Goal: Transaction & Acquisition: Purchase product/service

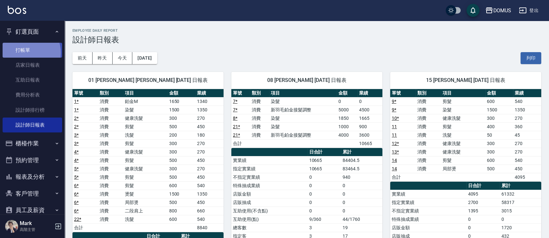
click at [25, 52] on link "打帳單" at bounding box center [33, 50] width 60 height 15
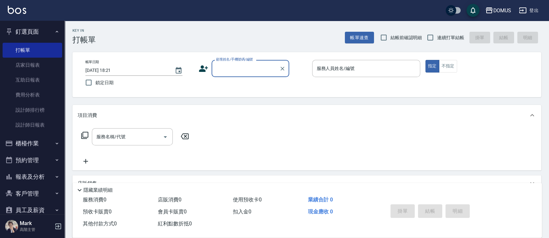
drag, startPoint x: 228, startPoint y: 72, endPoint x: 233, endPoint y: 68, distance: 6.0
click at [228, 72] on input "顧客姓名/手機號碼/編號" at bounding box center [246, 68] width 62 height 11
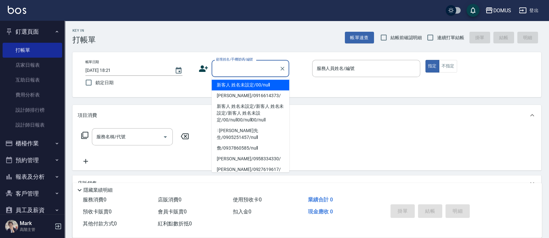
click at [232, 83] on li "新客人 姓名未設定/00/null" at bounding box center [251, 85] width 78 height 11
type input "新客人 姓名未設定/00/null"
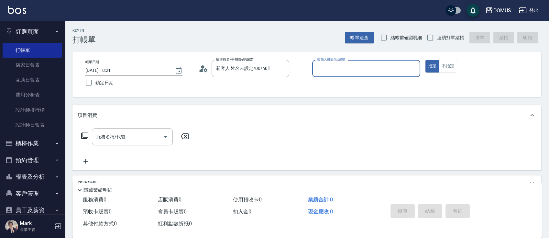
click at [351, 70] on input "服務人員姓名/編號" at bounding box center [366, 68] width 102 height 11
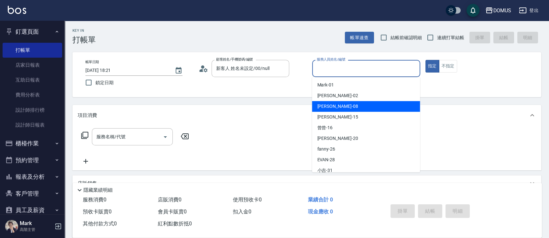
click at [340, 115] on ul "Mark -01 GIGI -02 [PERSON_NAME] -08 [PERSON_NAME] -15 曾曾 -16 小宸 -20 fanny -26 […" at bounding box center [366, 124] width 108 height 95
click at [324, 107] on span "小朱 -08" at bounding box center [337, 106] width 41 height 7
type input "小朱-08"
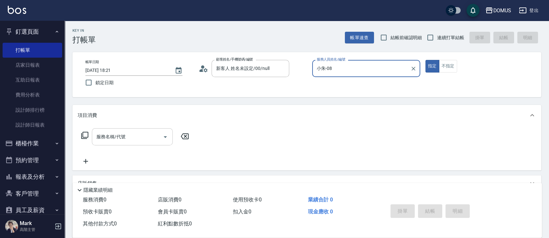
click at [129, 136] on input "服務名稱/代號" at bounding box center [127, 136] width 65 height 11
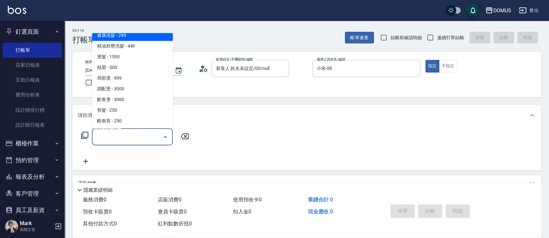
scroll to position [129, 0]
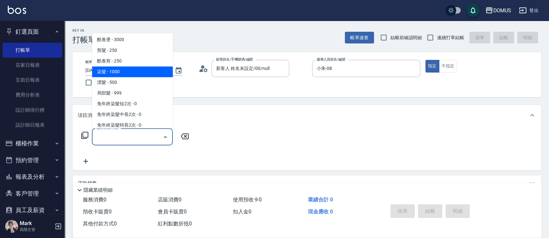
click at [120, 75] on span "染髮 - 1000" at bounding box center [132, 71] width 81 height 11
type input "染髮(501)"
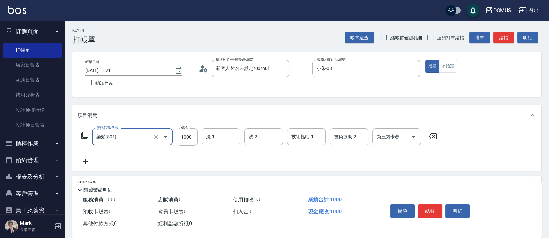
drag, startPoint x: 192, startPoint y: 138, endPoint x: 200, endPoint y: 118, distance: 21.3
click at [191, 138] on input "1000" at bounding box center [187, 136] width 21 height 17
type input "0"
type input "16"
type input "10"
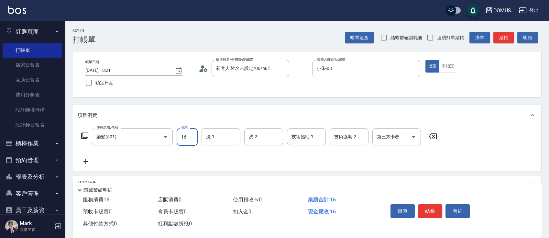
type input "160"
type input "1600"
click at [334, 164] on div "服務名稱/代號 染髮(501) 服務名稱/代號 價格 1600 價格 洗-1 洗-1 洗-2 洗-2 技術協助-1 技術協助-1 技術協助-2 技術協助-2 …" at bounding box center [260, 146] width 364 height 37
click at [87, 161] on icon at bounding box center [86, 162] width 16 height 8
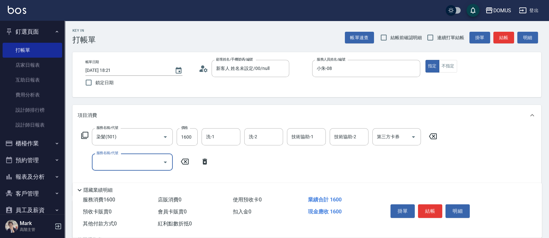
click at [113, 166] on input "服務名稱/代號" at bounding box center [127, 161] width 65 height 11
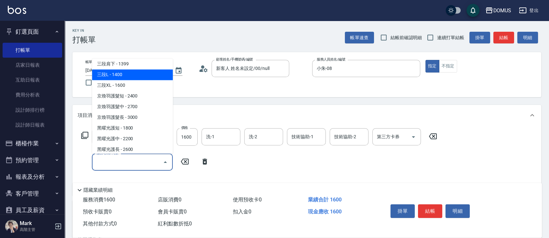
scroll to position [518, 0]
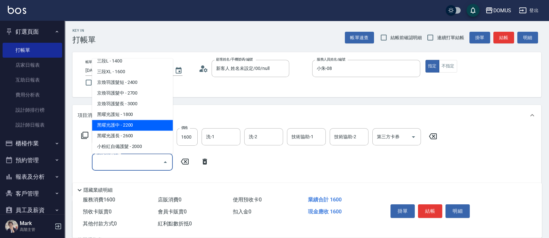
click at [160, 125] on span "黑曜光護中 - 2200" at bounding box center [132, 125] width 81 height 11
type input "380"
type input "黑曜光護中(633)"
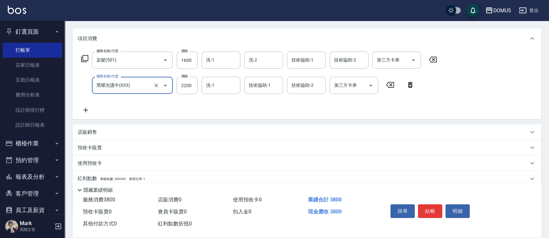
scroll to position [118, 0]
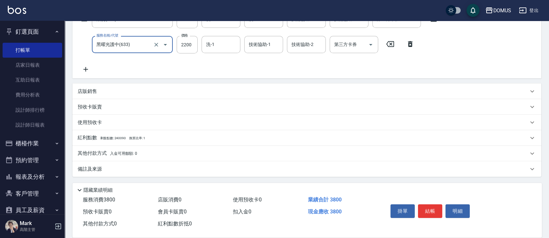
click at [431, 211] on button "結帳" at bounding box center [430, 211] width 24 height 14
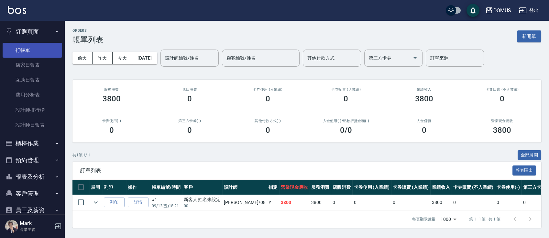
click at [17, 46] on link "打帳單" at bounding box center [33, 50] width 60 height 15
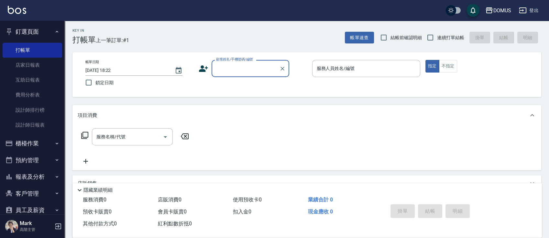
click at [258, 75] on div "顧客姓名/手機號碼/編號" at bounding box center [251, 68] width 78 height 17
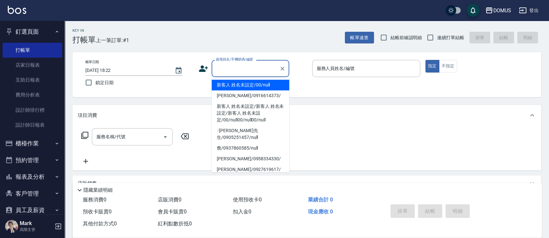
drag, startPoint x: 256, startPoint y: 74, endPoint x: 256, endPoint y: 68, distance: 5.8
click at [256, 69] on input "顧客姓名/手機號碼/編號" at bounding box center [246, 68] width 62 height 11
click at [258, 86] on li "新客人 姓名未設定/00/null" at bounding box center [251, 85] width 78 height 11
type input "新客人 姓名未設定/00/null"
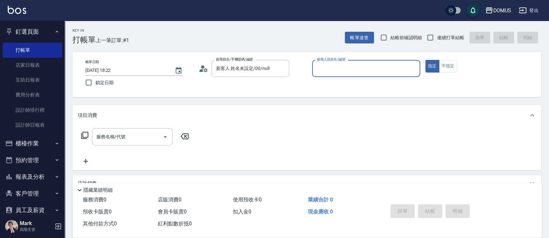
click at [334, 70] on input "服務人員姓名/編號" at bounding box center [366, 68] width 102 height 11
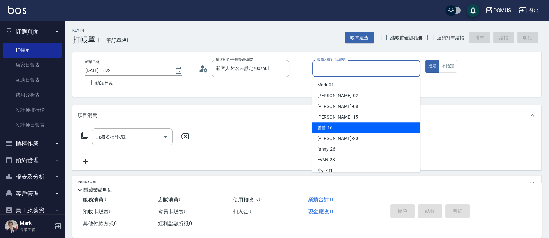
click at [344, 130] on div "曾曾 -16" at bounding box center [366, 127] width 108 height 11
type input "曾曾-16"
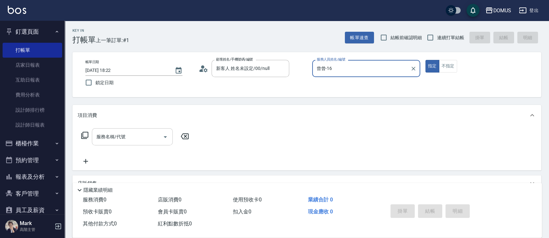
click at [122, 134] on input "服務名稱/代號" at bounding box center [127, 136] width 65 height 11
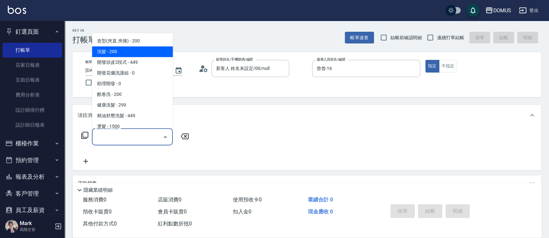
click at [141, 52] on span "洗髮 - 200" at bounding box center [132, 51] width 81 height 11
type input "洗髮(201)"
type input "20"
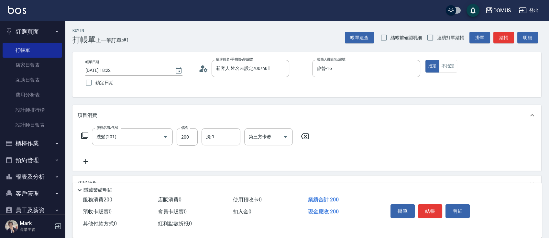
click at [83, 159] on icon at bounding box center [86, 162] width 16 height 8
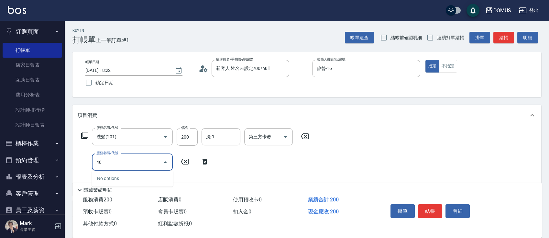
type input "401"
click at [106, 180] on span "剪髮 - 250" at bounding box center [132, 178] width 81 height 11
type input "40"
type input "剪髮(401)"
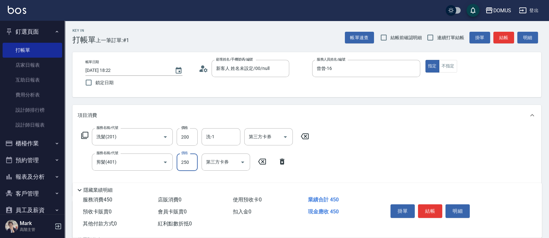
drag, startPoint x: 194, startPoint y: 163, endPoint x: 184, endPoint y: 158, distance: 11.4
click at [194, 163] on input "250" at bounding box center [187, 161] width 21 height 17
type input "20"
type input "80"
type input "100"
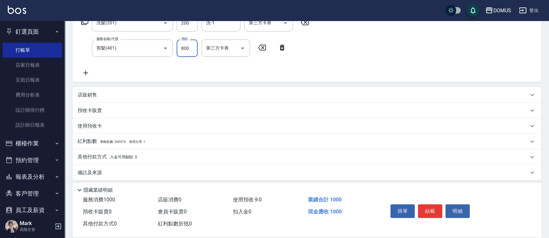
scroll to position [118, 0]
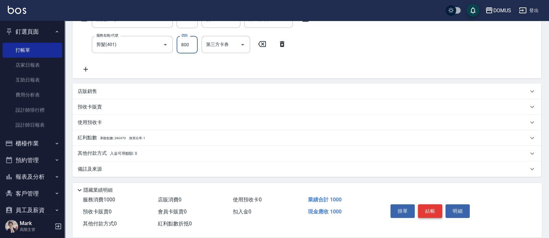
type input "800"
click at [429, 212] on button "結帳" at bounding box center [430, 211] width 24 height 14
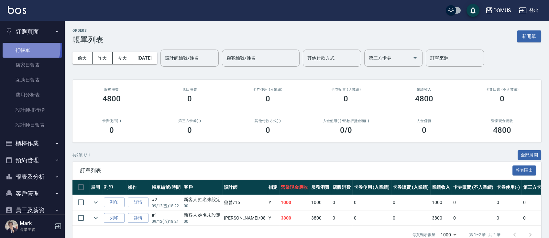
click at [20, 47] on link "打帳單" at bounding box center [33, 50] width 60 height 15
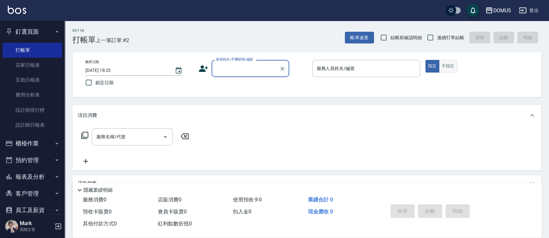
click at [452, 68] on button "不指定" at bounding box center [448, 66] width 18 height 13
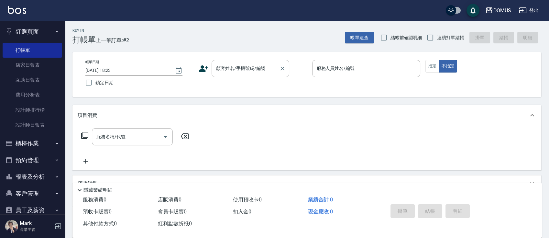
click at [253, 68] on input "顧客姓名/手機號碼/編號" at bounding box center [246, 68] width 62 height 11
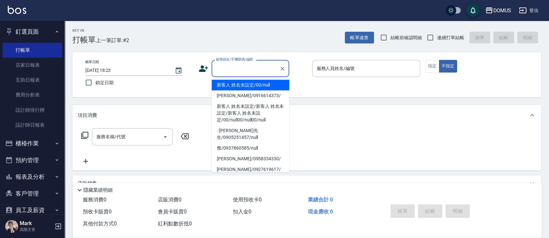
click at [257, 82] on li "新客人 姓名未設定/00/null" at bounding box center [251, 85] width 78 height 11
type input "新客人 姓名未設定/00/null"
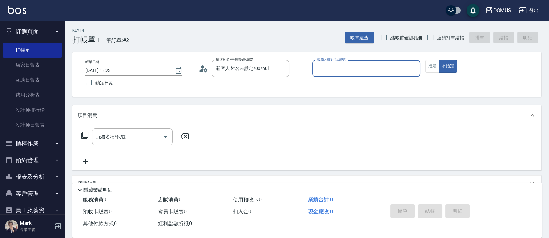
click at [340, 71] on input "服務人員姓名/編號" at bounding box center [366, 68] width 102 height 11
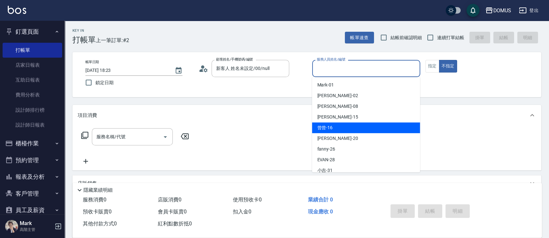
click at [359, 132] on div "曾曾 -16" at bounding box center [366, 127] width 108 height 11
type input "曾曾-16"
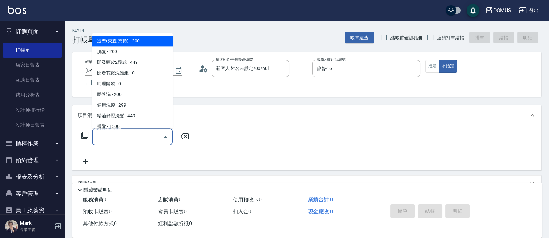
drag, startPoint x: 117, startPoint y: 139, endPoint x: 119, endPoint y: 140, distance: 3.3
click at [117, 140] on input "服務名稱/代號" at bounding box center [127, 136] width 65 height 11
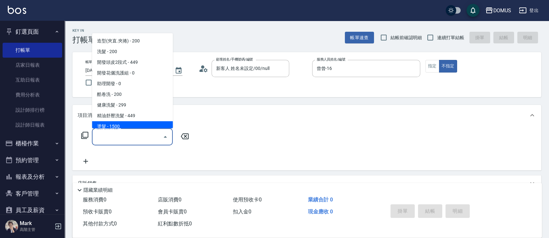
drag, startPoint x: 131, startPoint y: 123, endPoint x: 134, endPoint y: 125, distance: 3.4
click at [131, 127] on span "燙髮 - 1500" at bounding box center [132, 126] width 81 height 11
type input "燙髮(301)"
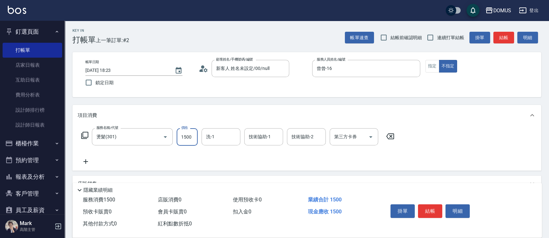
click at [189, 137] on input "1500" at bounding box center [187, 136] width 21 height 17
type input "0"
type input "35"
type input "30"
type input "350"
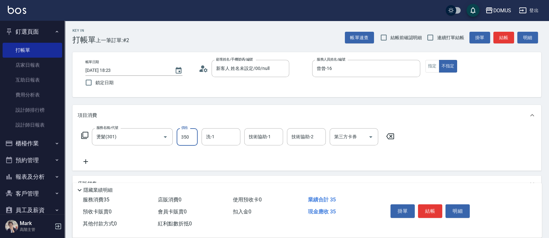
type input "350"
type input "3500"
click at [240, 151] on div "服務名稱/代號 燙髮(301) 服務名稱/代號 價格 3500 價格 洗-1 洗-1 技術協助-1 技術協助-1 技術協助-2 技術協助-2 第三方卡券 第三…" at bounding box center [238, 146] width 321 height 37
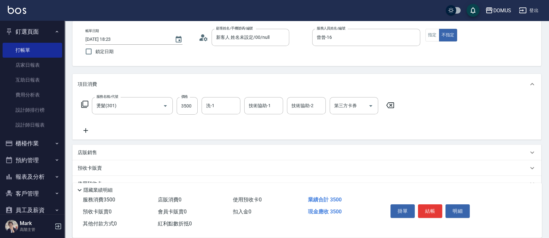
scroll to position [86, 0]
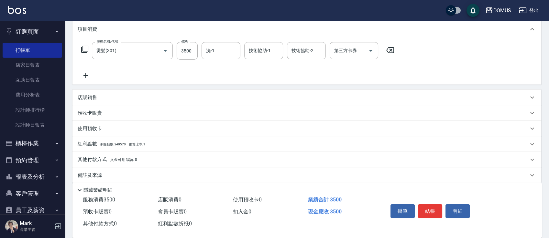
click at [92, 101] on div "店販銷售" at bounding box center [307, 98] width 469 height 16
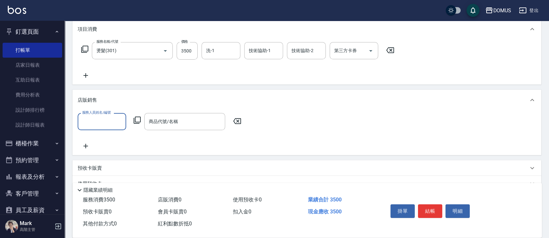
scroll to position [0, 0]
type input "1"
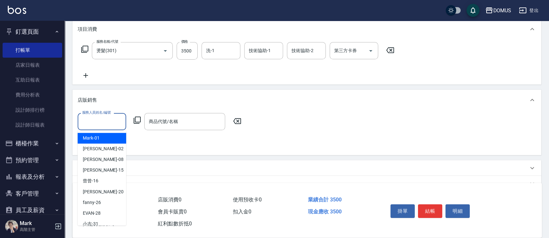
drag, startPoint x: 172, startPoint y: 127, endPoint x: 177, endPoint y: 108, distance: 18.8
click at [173, 126] on input "商品代號/名稱" at bounding box center [184, 121] width 75 height 11
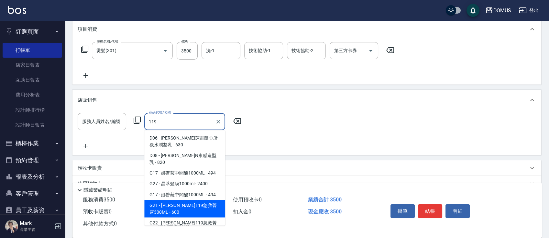
click at [199, 200] on span "G21 - [PERSON_NAME]119急救菁露300ML - 600" at bounding box center [184, 208] width 81 height 17
type input "里歐119急救菁露300ML"
type input "410"
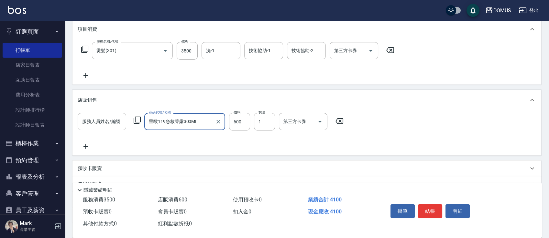
type input "里歐119急救菁露300ML"
click at [106, 124] on input "服務人員姓名/編號" at bounding box center [102, 121] width 43 height 11
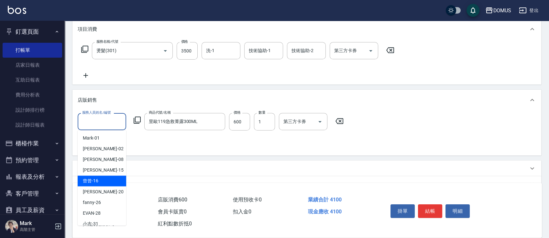
click at [95, 183] on span "曾曾 -16" at bounding box center [91, 180] width 16 height 7
type input "曾曾-16"
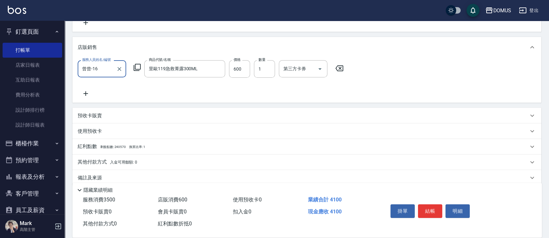
scroll to position [148, 0]
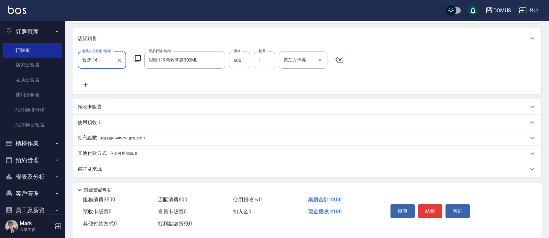
click at [88, 110] on p "預收卡販賣" at bounding box center [90, 107] width 24 height 7
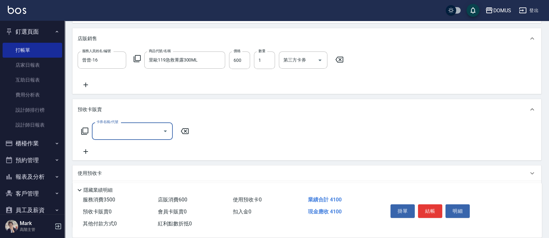
scroll to position [0, 0]
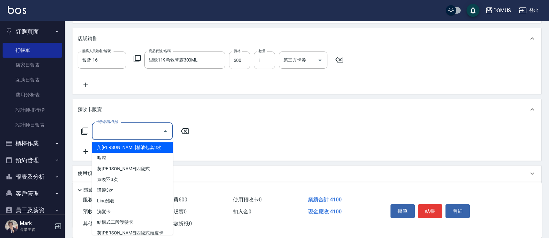
click at [128, 133] on input "卡券名稱/代號" at bounding box center [127, 130] width 65 height 11
click at [328, 143] on div "卡券名稱/代號 卡券名稱/代號" at bounding box center [307, 138] width 459 height 33
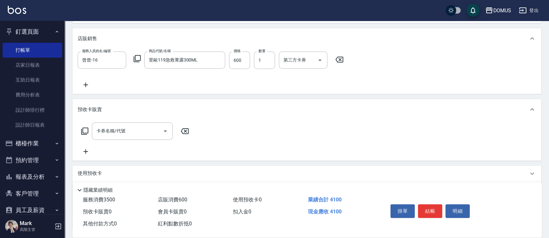
click at [184, 132] on icon at bounding box center [185, 131] width 8 height 6
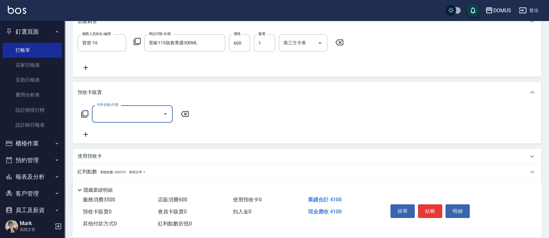
scroll to position [198, 0]
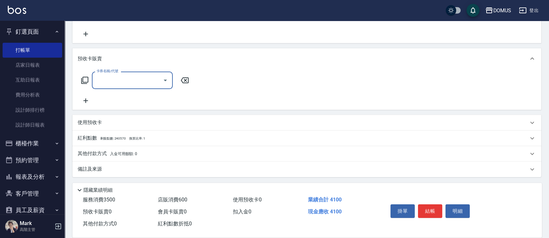
click at [92, 154] on p "其他付款方式 入金可用餘額: 0" at bounding box center [108, 153] width 60 height 7
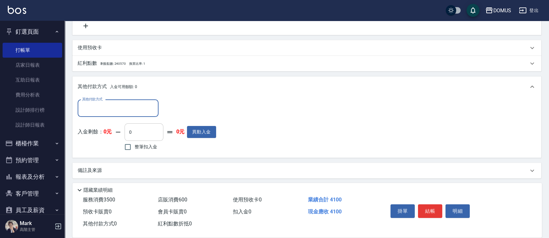
scroll to position [275, 0]
click at [117, 104] on input "其他付款方式" at bounding box center [118, 106] width 75 height 11
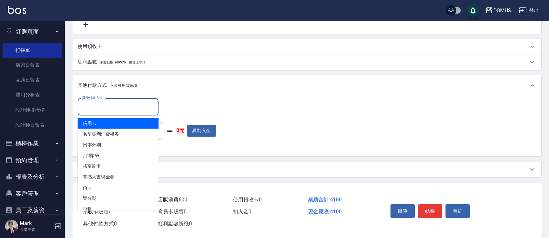
click at [118, 123] on span "信用卡" at bounding box center [118, 123] width 81 height 11
type input "信用卡"
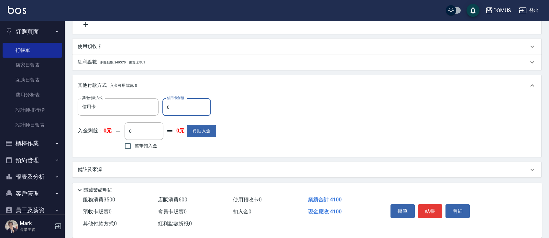
click at [195, 109] on input "0" at bounding box center [187, 106] width 49 height 17
type input "400"
type input "44"
type input "360"
type input "441"
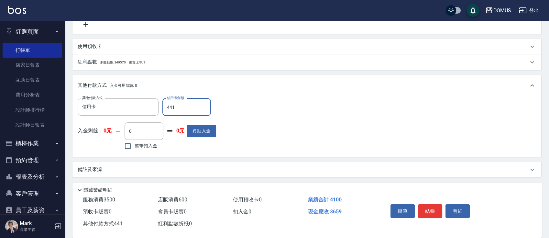
type input "400"
type input "41"
type input "360"
type input "410"
type input "0"
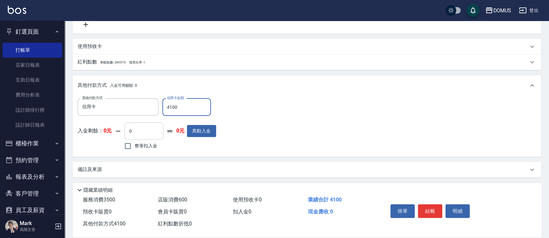
type input "4100"
click at [141, 129] on input "0" at bounding box center [144, 130] width 39 height 17
drag, startPoint x: 142, startPoint y: 129, endPoint x: 63, endPoint y: 130, distance: 79.3
type input "0"
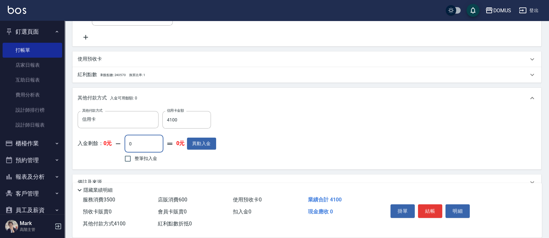
scroll to position [275, 0]
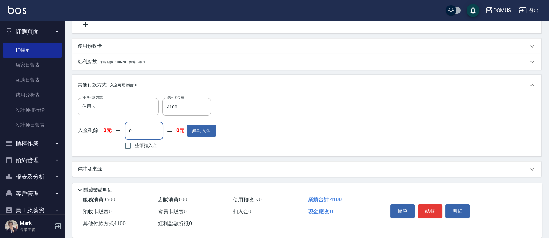
click at [152, 132] on input "0" at bounding box center [144, 130] width 39 height 17
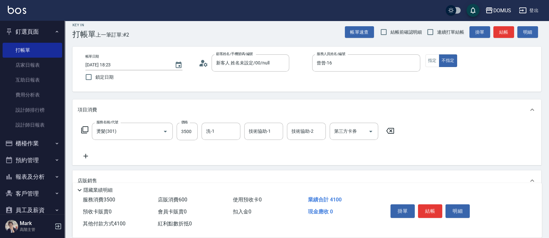
scroll to position [0, 0]
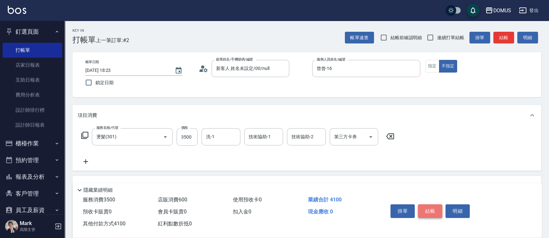
click at [435, 208] on button "結帳" at bounding box center [430, 211] width 24 height 14
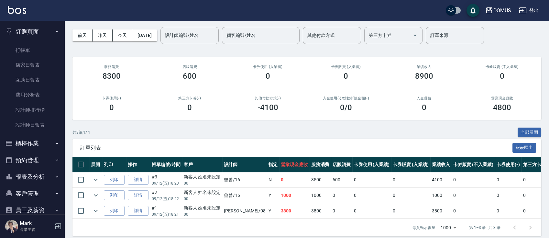
scroll to position [35, 0]
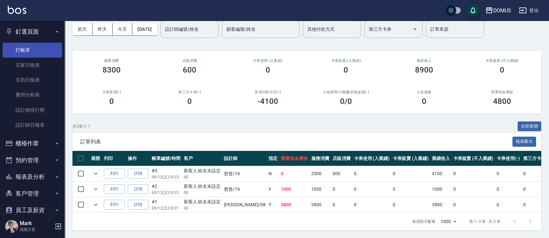
click at [29, 54] on link "打帳單" at bounding box center [33, 50] width 60 height 15
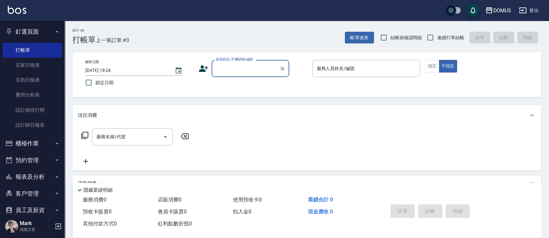
click at [261, 72] on input "顧客姓名/手機號碼/編號" at bounding box center [246, 68] width 62 height 11
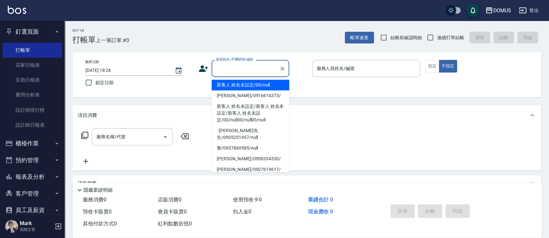
click at [262, 85] on li "新客人 姓名未設定/00/null" at bounding box center [251, 85] width 78 height 11
type input "新客人 姓名未設定/00/null"
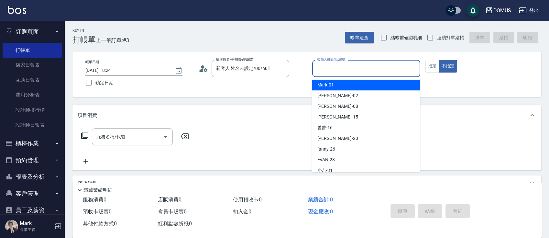
click at [401, 72] on input "服務人員姓名/編號" at bounding box center [366, 68] width 102 height 11
click at [335, 88] on div "Mark -01" at bounding box center [366, 85] width 108 height 11
type input "Mark-01"
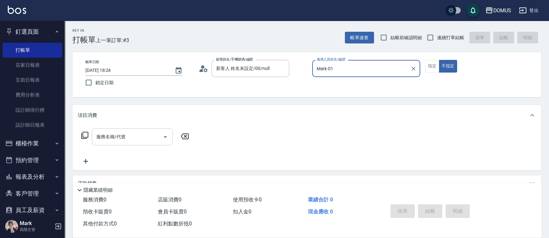
click at [145, 137] on input "服務名稱/代號" at bounding box center [127, 136] width 65 height 11
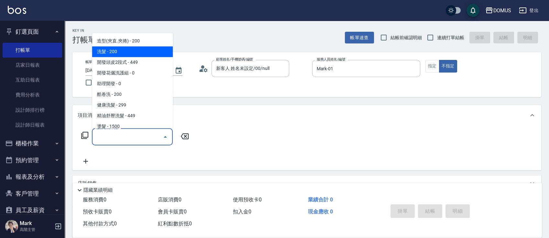
click at [124, 51] on span "洗髮 - 200" at bounding box center [132, 51] width 81 height 11
type input "洗髮(201)"
type input "20"
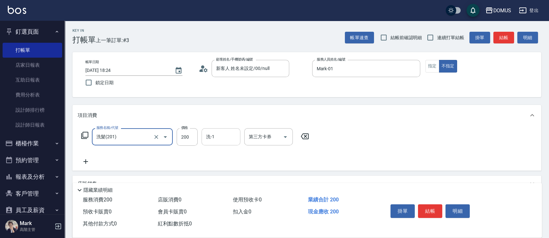
click at [217, 136] on input "洗-1" at bounding box center [221, 136] width 33 height 11
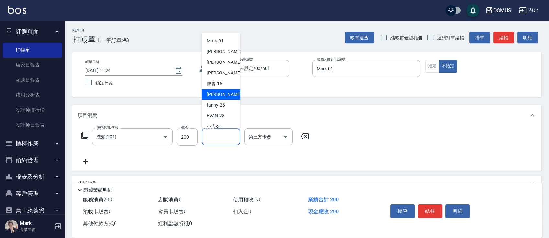
scroll to position [43, 0]
click at [219, 106] on span "[PERSON_NAME] -34" at bounding box center [227, 104] width 41 height 7
type input "Heidi-34"
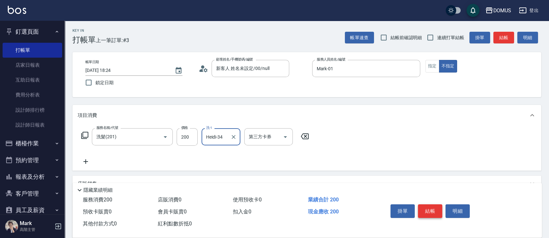
click at [433, 208] on button "結帳" at bounding box center [430, 211] width 24 height 14
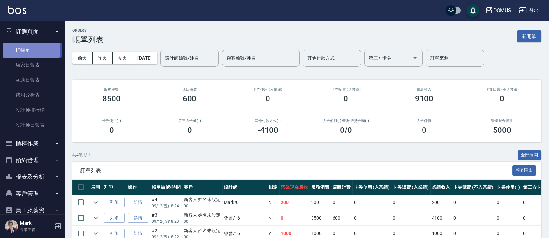
click at [26, 48] on link "打帳單" at bounding box center [33, 50] width 60 height 15
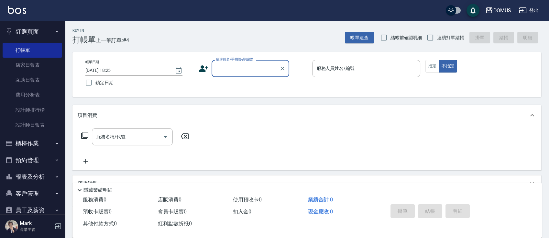
click at [222, 70] on input "顧客姓名/手機號碼/編號" at bounding box center [246, 68] width 62 height 11
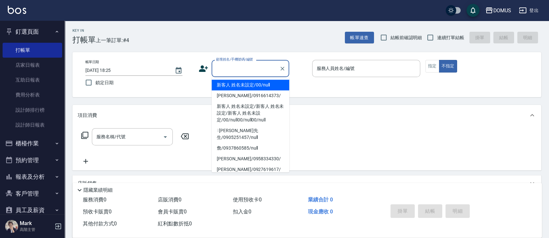
click at [247, 83] on li "新客人 姓名未設定/00/null" at bounding box center [251, 85] width 78 height 11
type input "新客人 姓名未設定/00/null"
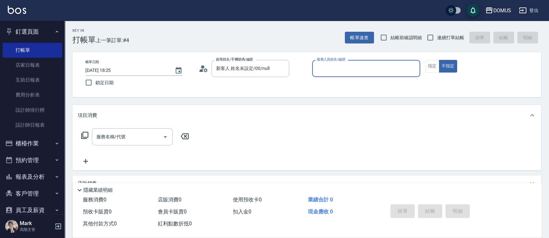
click at [377, 72] on input "服務人員姓名/編號" at bounding box center [366, 68] width 102 height 11
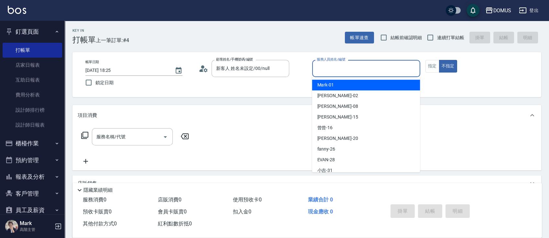
click at [337, 86] on div "Mark -01" at bounding box center [366, 85] width 108 height 11
type input "Mark-01"
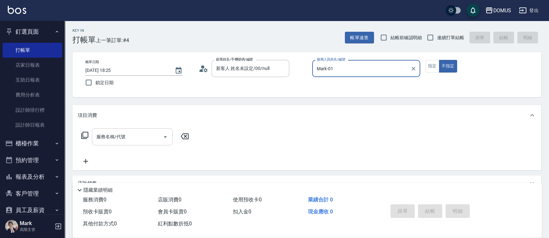
click at [145, 130] on div "服務名稱/代號" at bounding box center [132, 136] width 81 height 17
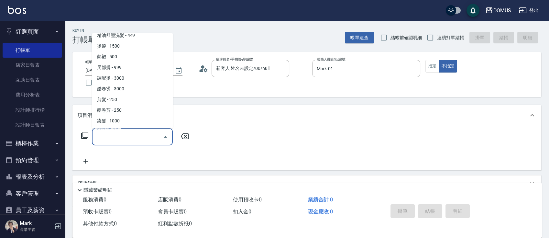
scroll to position [86, 0]
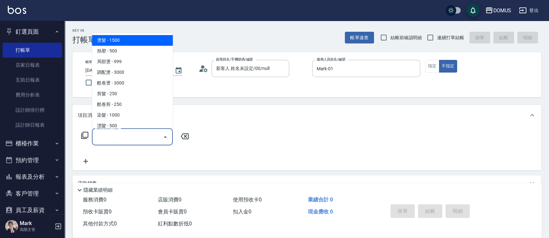
click at [100, 39] on span "燙髮 - 1500" at bounding box center [132, 40] width 81 height 11
type input "燙髮(301)"
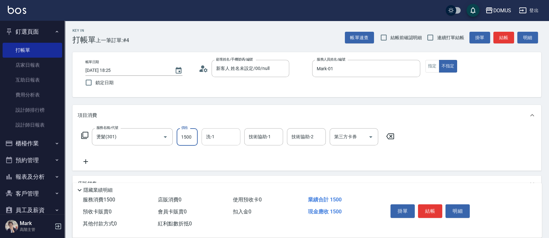
type input "0"
type input "25"
type input "20"
type input "250"
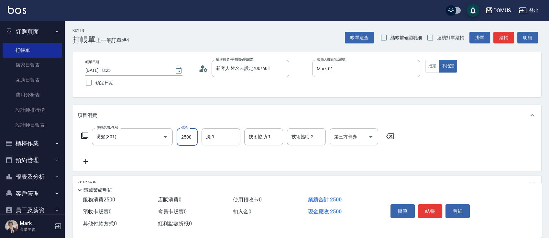
type input "2500"
click at [233, 171] on div "項目消費 服務名稱/代號 燙髮(301) 服務名稱/代號 價格 2500 價格 洗-1 洗-1 技術協助-1 技術協助-1 技術協助-2 技術協助-2 第三方…" at bounding box center [307, 187] width 469 height 164
click at [85, 160] on icon at bounding box center [86, 161] width 5 height 5
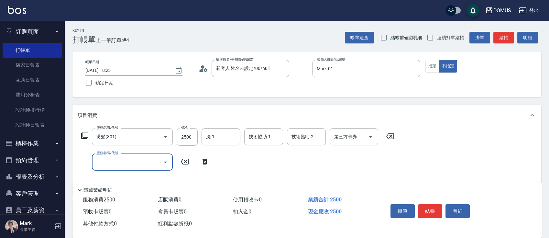
click at [128, 158] on input "服務名稱/代號" at bounding box center [127, 161] width 65 height 11
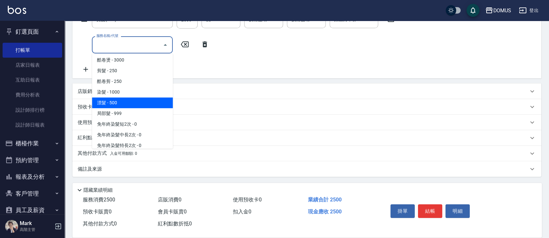
scroll to position [216, 0]
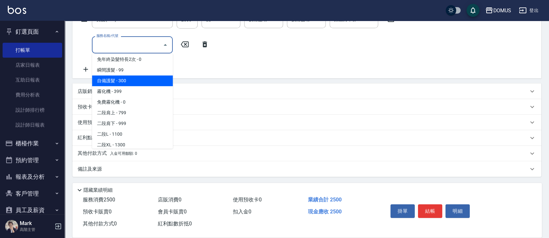
click at [136, 82] on span "自備護髮 - 300" at bounding box center [132, 80] width 81 height 11
type input "280"
type input "自備護髮(601)"
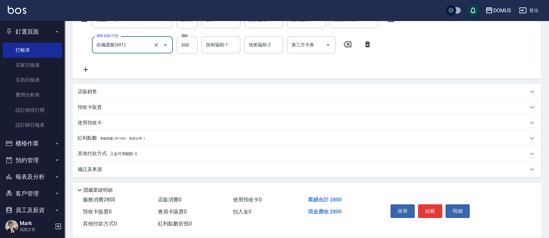
scroll to position [31, 0]
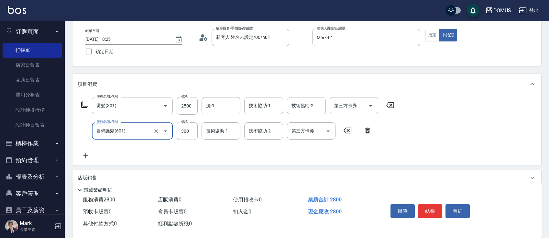
click at [239, 104] on div "洗-1" at bounding box center [221, 105] width 39 height 17
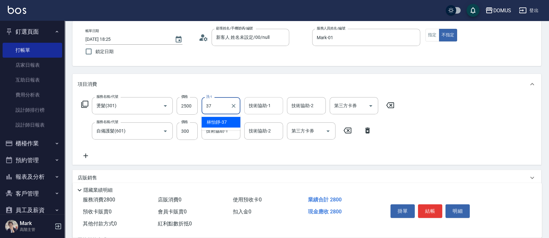
click at [280, 98] on div "技術協助-1" at bounding box center [263, 105] width 39 height 17
type input "37"
type input "."
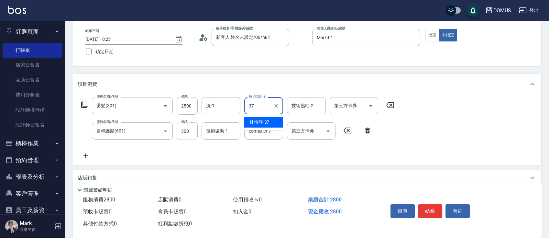
type input "37"
click at [265, 149] on div "服務名稱/代號 燙髮(301) 服務名稱/代號 價格 2500 價格 洗-1 洗-1 技術協助-1 技術協助-1 技術協助-2 技術協助-2 第三方卡券 第三…" at bounding box center [238, 128] width 321 height 62
click at [219, 130] on input "技術協助-1" at bounding box center [221, 130] width 33 height 11
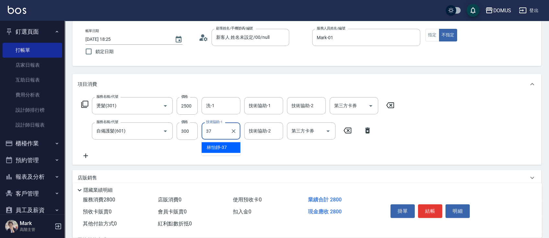
type input "37"
click at [284, 159] on div "服務名稱/代號 燙髮(301) 服務名稱/代號 價格 2500 價格 洗-1 洗-1 技術協助-1 技術協助-1 技術協助-2 技術協助-2 第三方卡券 第三…" at bounding box center [238, 128] width 321 height 62
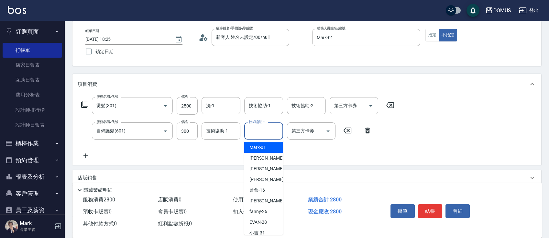
click at [275, 129] on input "技術協助-2" at bounding box center [263, 130] width 33 height 11
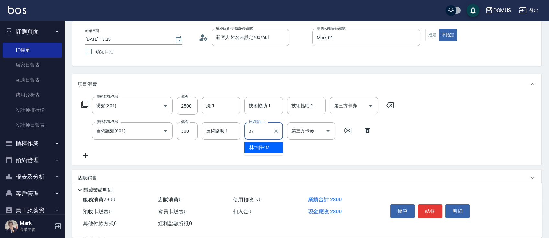
type input "37"
click at [543, 196] on div "Key In 打帳單 上一筆訂單:#4 帳單速查 結帳前確認明細 連續打單結帳 掛單 結帳 明細 帳單日期 [DATE] 18:25 鎖定日期 顧客姓名/手機…" at bounding box center [307, 157] width 485 height 335
click at [189, 131] on input "300" at bounding box center [187, 130] width 21 height 17
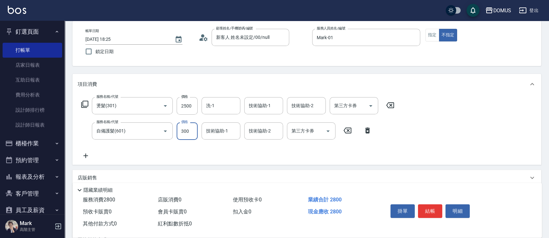
type input "250"
type input "50"
type input "300"
type input "500"
click at [477, 178] on div "店販銷售" at bounding box center [303, 177] width 451 height 7
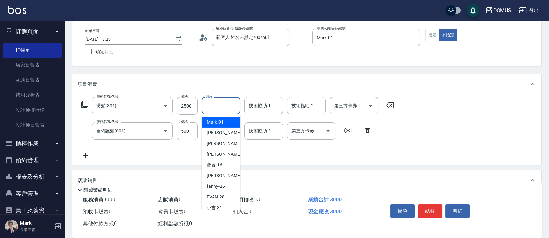
click at [221, 107] on input "洗-1" at bounding box center [221, 105] width 33 height 11
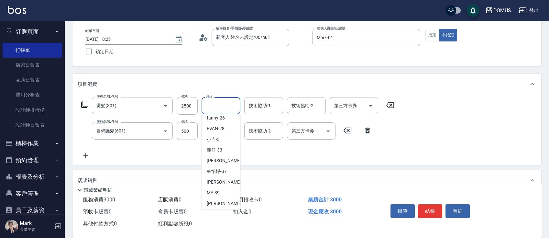
scroll to position [70, 0]
click at [220, 167] on span "林怡靜 -37" at bounding box center [217, 169] width 20 height 7
type input "林怡靜-37"
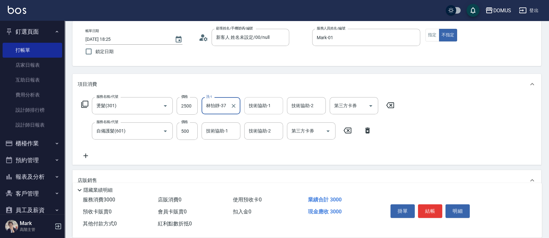
click at [258, 106] on input "技術協助-1" at bounding box center [263, 105] width 33 height 11
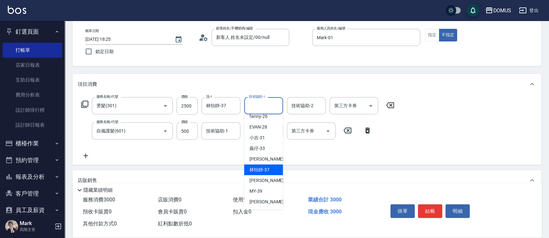
click at [261, 174] on div "林怡靜 -37" at bounding box center [263, 169] width 39 height 11
type input "林怡靜-37"
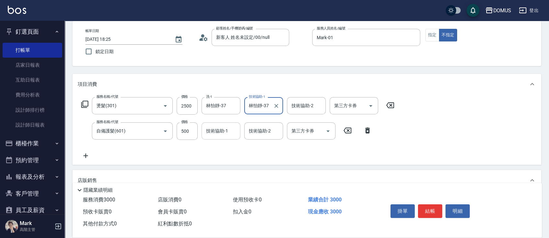
click at [213, 132] on input "技術協助-1" at bounding box center [221, 130] width 33 height 11
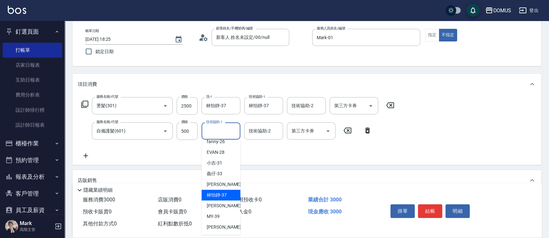
click at [225, 193] on span "林怡靜 -37" at bounding box center [217, 195] width 20 height 7
type input "林怡靜-37"
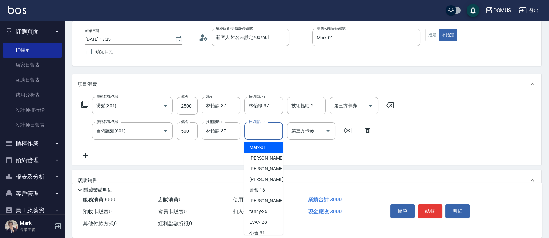
click at [270, 130] on input "技術協助-2" at bounding box center [263, 130] width 33 height 11
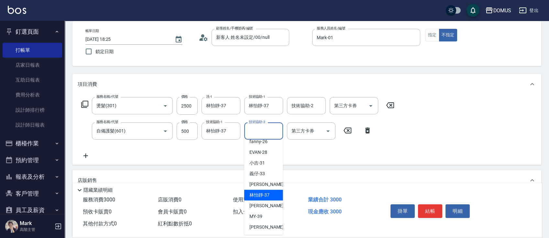
click at [269, 197] on div "林怡靜 -37" at bounding box center [263, 195] width 39 height 11
type input "林怡靜-37"
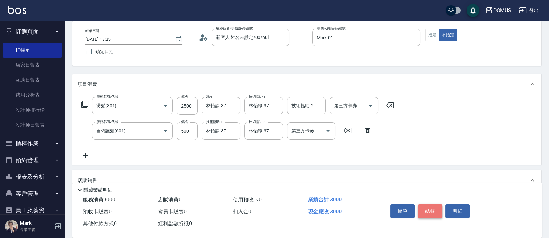
click at [425, 205] on button "結帳" at bounding box center [430, 211] width 24 height 14
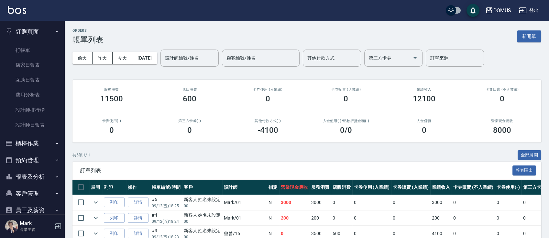
click at [16, 40] on li "釘選頁面 打帳單 店家日報表 互助日報表 費用分析表 設計師排行榜 設計師日報表" at bounding box center [33, 79] width 60 height 112
click at [32, 48] on link "打帳單" at bounding box center [33, 50] width 60 height 15
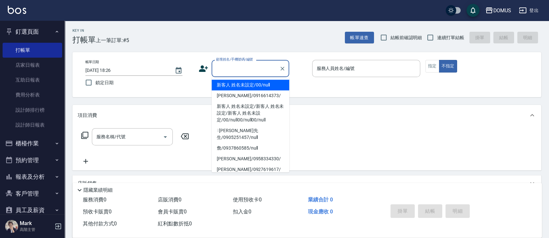
click at [254, 74] on input "顧客姓名/手機號碼/編號" at bounding box center [246, 68] width 62 height 11
click at [259, 86] on li "新客人 姓名未設定/00/null" at bounding box center [251, 85] width 78 height 11
type input "新客人 姓名未設定/00/null"
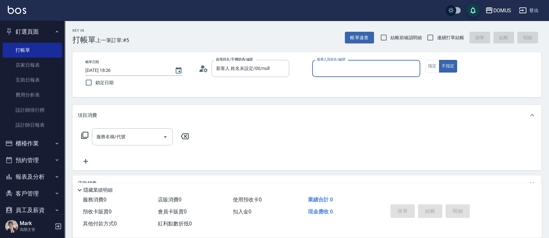
click at [392, 71] on input "服務人員姓名/編號" at bounding box center [366, 68] width 102 height 11
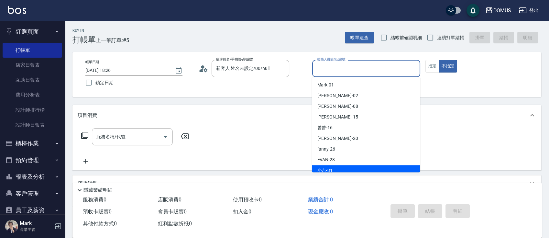
click at [358, 169] on div "小吉 -31" at bounding box center [366, 170] width 108 height 11
type input "小吉-31"
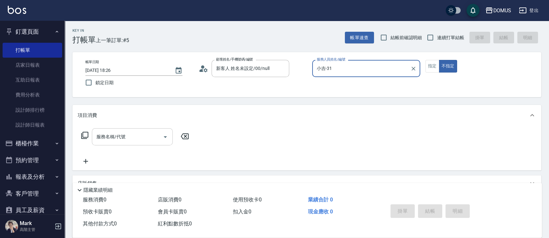
click at [115, 141] on input "服務名稱/代號" at bounding box center [127, 136] width 65 height 11
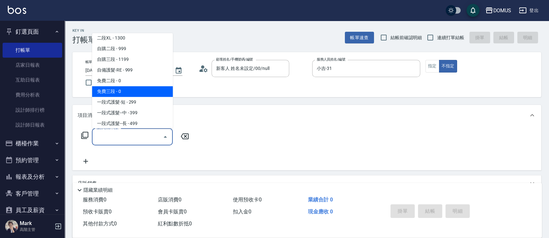
scroll to position [388, 0]
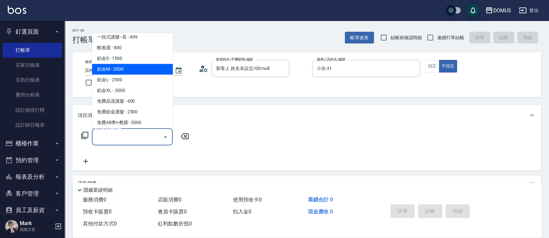
click at [134, 67] on span "鉑金M - 2000" at bounding box center [132, 69] width 81 height 11
type input "鉑金M(618)"
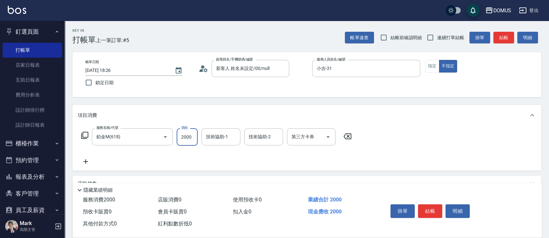
click at [191, 140] on input "2000" at bounding box center [187, 136] width 21 height 17
type input "0"
type input "22"
type input "20"
type input "225"
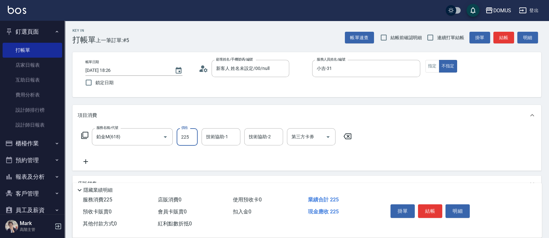
type input "220"
type input "2250"
drag, startPoint x: 216, startPoint y: 159, endPoint x: 219, endPoint y: 161, distance: 3.9
click at [218, 161] on div "服務名稱/代號 鉑金M(618) 服務名稱/代號 價格 2250 價格 技術協助-1 技術協助-1 技術協助-2 技術協助-2 第三方卡券 第三方卡券" at bounding box center [217, 146] width 278 height 37
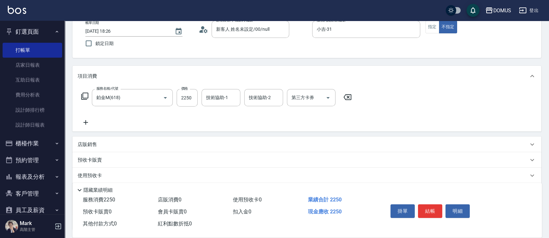
scroll to position [0, 0]
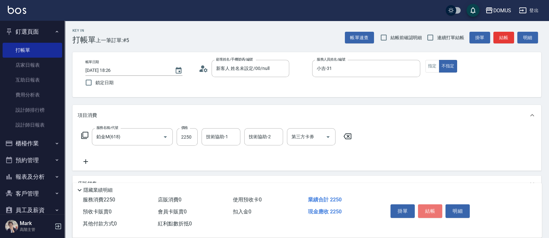
drag, startPoint x: 431, startPoint y: 207, endPoint x: 435, endPoint y: 208, distance: 4.6
click at [432, 211] on button "結帳" at bounding box center [430, 211] width 24 height 14
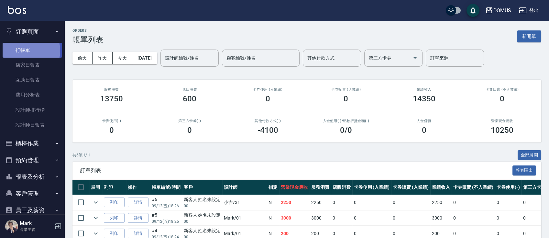
click at [24, 51] on link "打帳單" at bounding box center [33, 50] width 60 height 15
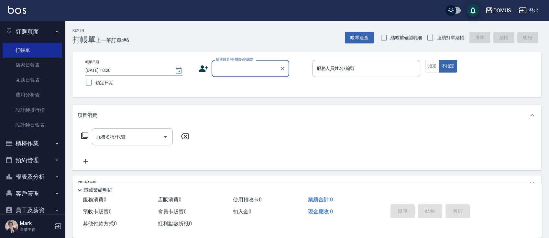
click at [251, 69] on input "顧客姓名/手機號碼/編號" at bounding box center [246, 68] width 62 height 11
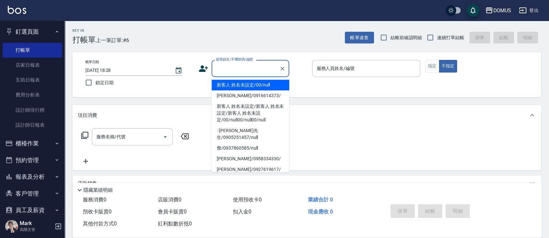
click at [261, 85] on li "新客人 姓名未設定/00/null" at bounding box center [251, 85] width 78 height 11
type input "新客人 姓名未設定/00/null"
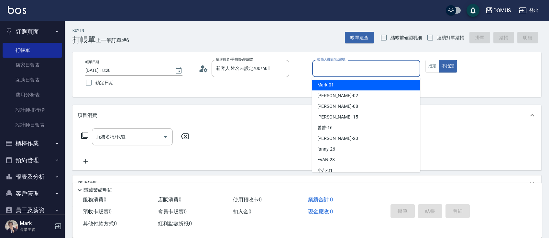
drag, startPoint x: 350, startPoint y: 71, endPoint x: 353, endPoint y: 68, distance: 4.1
click at [351, 71] on input "服務人員姓名/編號" at bounding box center [366, 68] width 102 height 11
click at [345, 87] on div "Mark -01" at bounding box center [366, 85] width 108 height 11
type input "Mark-01"
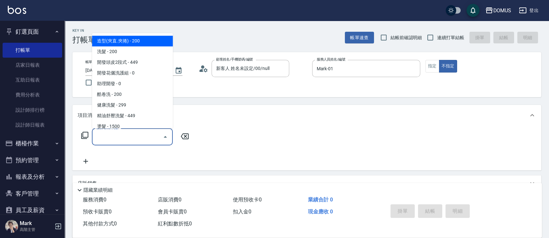
click at [130, 136] on input "服務名稱/代號" at bounding box center [127, 136] width 65 height 11
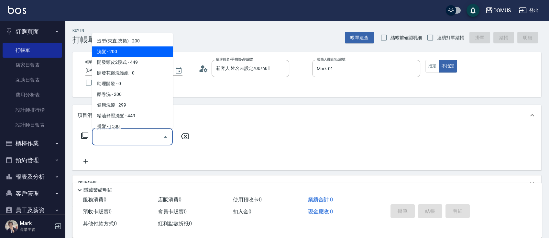
click at [143, 51] on span "洗髮 - 200" at bounding box center [132, 51] width 81 height 11
type input "洗髮(201)"
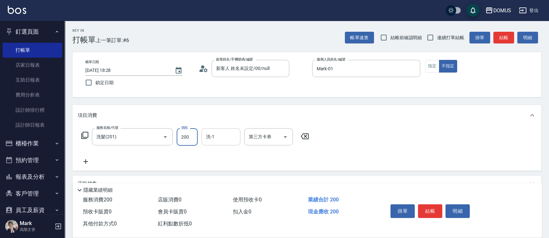
drag, startPoint x: 189, startPoint y: 137, endPoint x: 201, endPoint y: 129, distance: 14.7
click at [189, 136] on input "200" at bounding box center [187, 136] width 21 height 17
type input "0"
type input "30"
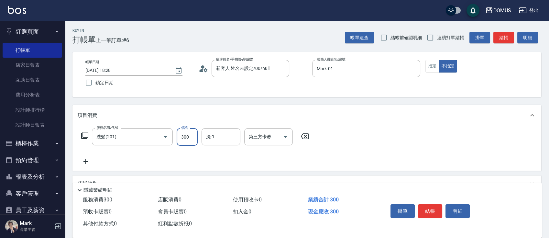
type input "300"
click at [413, 109] on div "Key In 打帳單 上一筆訂單:#6 帳單速查 結帳前確認明細 連續打單結帳 掛單 結帳 明細 帳單日期 [DATE] 18:28 鎖定日期 顧客姓名/手機…" at bounding box center [307, 175] width 485 height 309
click at [220, 136] on input "洗-1" at bounding box center [221, 136] width 33 height 11
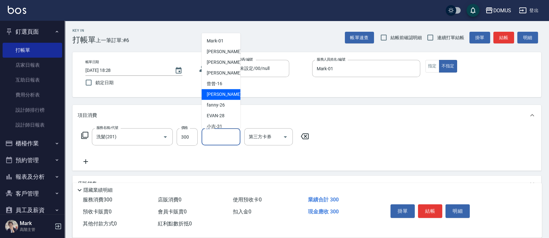
scroll to position [43, 0]
click at [225, 105] on div "[PERSON_NAME] -34" at bounding box center [221, 104] width 39 height 11
type input "Heidi-34"
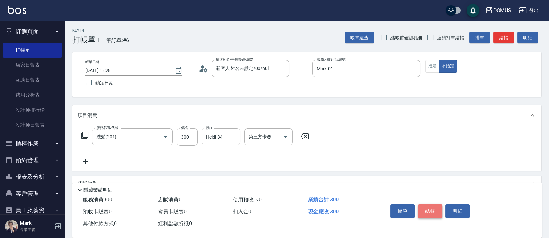
click at [432, 208] on button "結帳" at bounding box center [430, 211] width 24 height 14
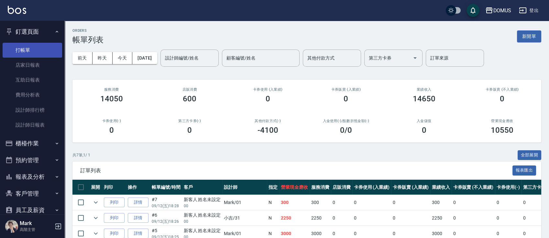
click at [14, 50] on link "打帳單" at bounding box center [33, 50] width 60 height 15
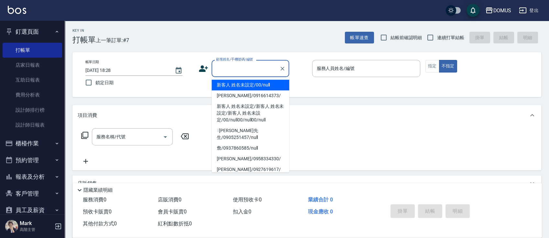
click at [234, 72] on input "顧客姓名/手機號碼/編號" at bounding box center [246, 68] width 62 height 11
drag, startPoint x: 242, startPoint y: 82, endPoint x: 249, endPoint y: 78, distance: 7.7
click at [242, 82] on li "新客人 姓名未設定/00/null" at bounding box center [251, 85] width 78 height 11
type input "新客人 姓名未設定/00/null"
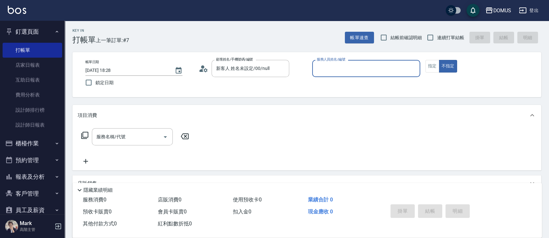
click at [400, 71] on input "服務人員姓名/編號" at bounding box center [366, 68] width 102 height 11
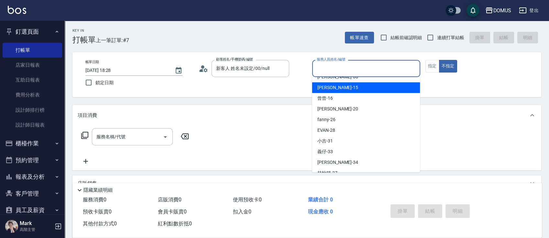
scroll to position [43, 0]
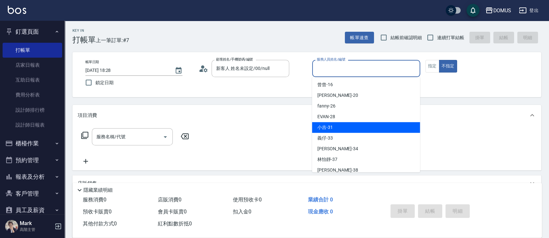
click at [369, 130] on div "小吉 -31" at bounding box center [366, 127] width 108 height 11
type input "小吉-31"
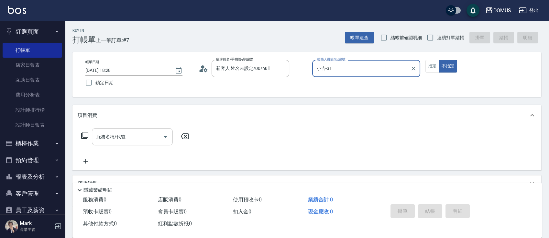
click at [116, 143] on div "服務名稱/代號" at bounding box center [132, 136] width 81 height 17
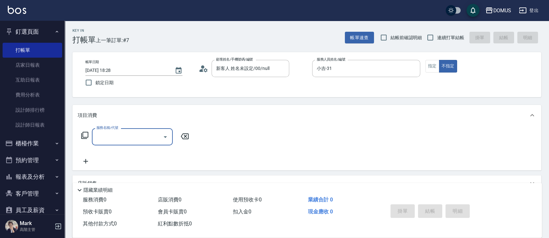
click at [117, 136] on input "服務名稱/代號" at bounding box center [127, 136] width 65 height 11
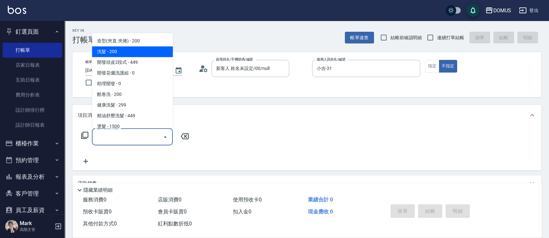
click at [115, 51] on span "洗髮 - 200" at bounding box center [132, 51] width 81 height 11
type input "洗髮(201)"
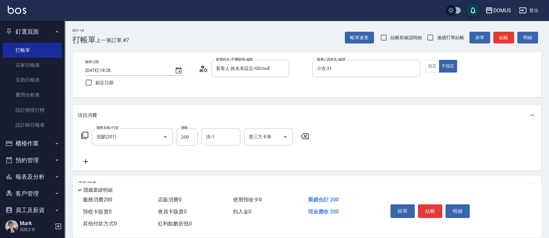
click at [84, 160] on icon at bounding box center [86, 162] width 16 height 8
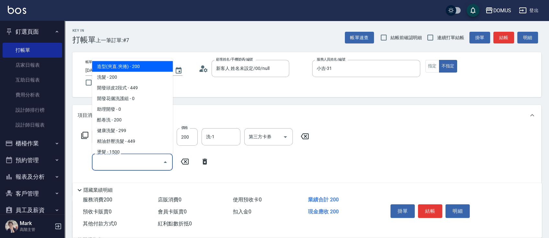
click at [127, 159] on input "服務名稱/代號" at bounding box center [127, 161] width 65 height 11
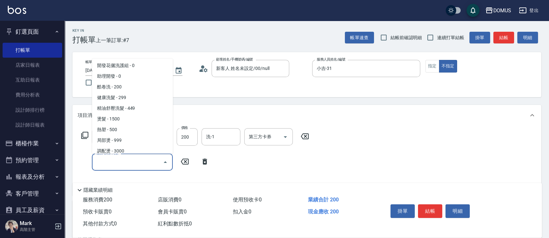
scroll to position [86, 0]
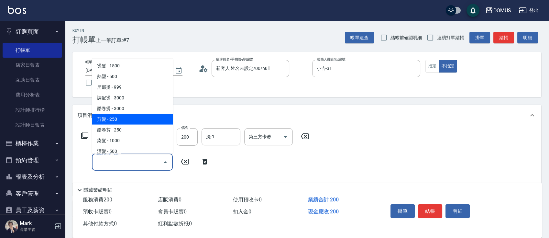
click at [151, 123] on span "剪髮 - 250" at bounding box center [132, 119] width 81 height 11
type input "40"
type input "剪髮(401)"
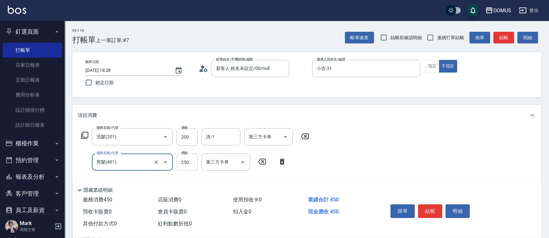
click at [187, 162] on input "250" at bounding box center [187, 161] width 21 height 17
type input "20"
type input "40"
type input "60"
type input "400"
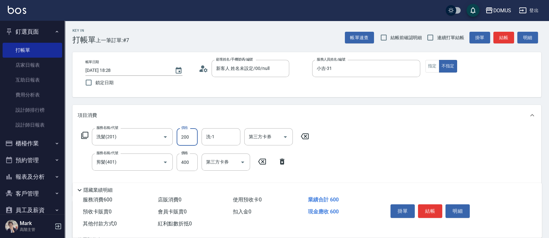
click at [185, 140] on input "200" at bounding box center [187, 136] width 21 height 17
type input "40"
type input "30"
type input "70"
type input "300"
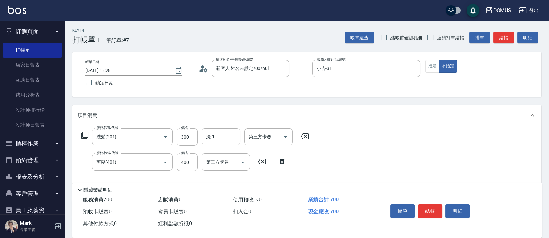
click at [462, 174] on div "服務名稱/代號 洗髮(201) 服務名稱/代號 價格 300 價格 洗-1 洗-1 第三方卡券 第三方卡券 服務名稱/代號 剪髮(401) 服務名稱/代號 價…" at bounding box center [307, 161] width 469 height 70
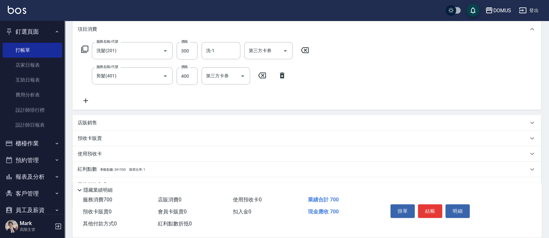
click at [86, 100] on icon at bounding box center [86, 100] width 5 height 5
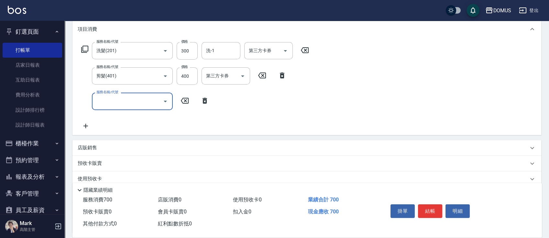
click at [143, 102] on input "服務名稱/代號" at bounding box center [127, 100] width 65 height 11
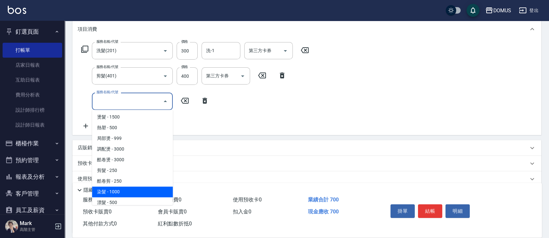
click at [135, 195] on span "染髮 - 1000" at bounding box center [132, 191] width 81 height 11
type input "170"
type input "染髮(501)"
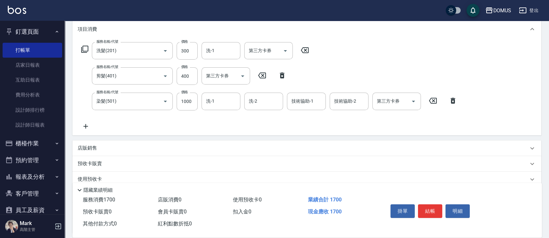
click at [89, 126] on icon at bounding box center [86, 126] width 16 height 8
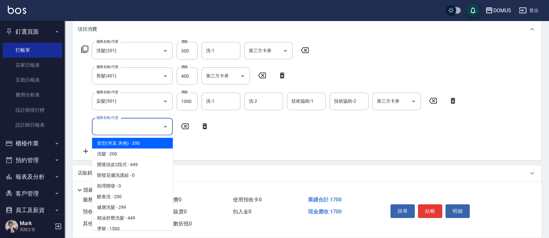
click at [118, 125] on input "服務名稱/代號" at bounding box center [127, 126] width 65 height 11
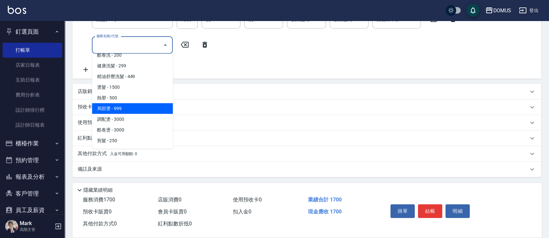
scroll to position [129, 0]
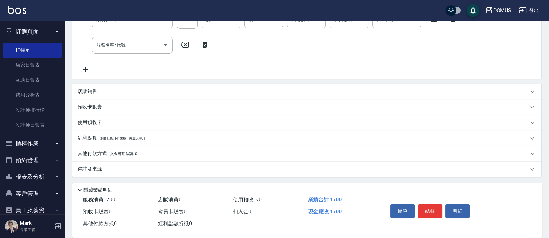
click at [304, 104] on div "預收卡販賣" at bounding box center [303, 107] width 451 height 7
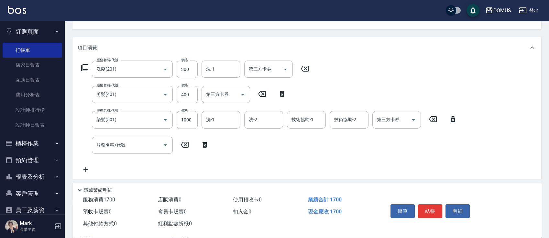
scroll to position [81, 0]
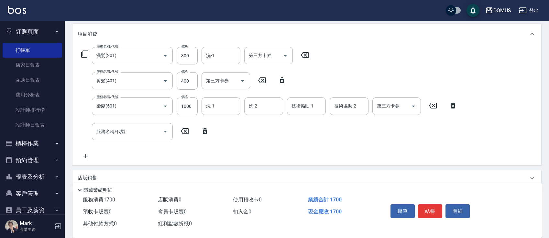
click at [183, 130] on icon at bounding box center [185, 131] width 16 height 8
type input "70"
type input "19"
type input "80"
type input "190"
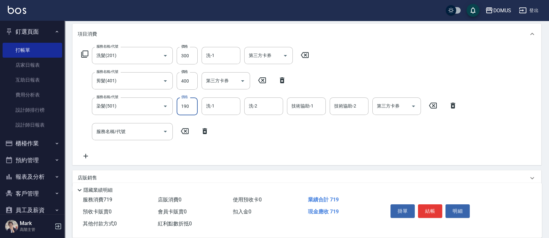
type input "260"
type input "1900"
click at [263, 140] on div "服務名稱/代號 洗髮(201) 服務名稱/代號 價格 300 價格 洗-1 洗-1 第三方卡券 第三方卡券 服務名稱/代號 剪髮(401) 服務名稱/代號 價…" at bounding box center [270, 103] width 384 height 113
click at [183, 129] on icon at bounding box center [185, 131] width 16 height 8
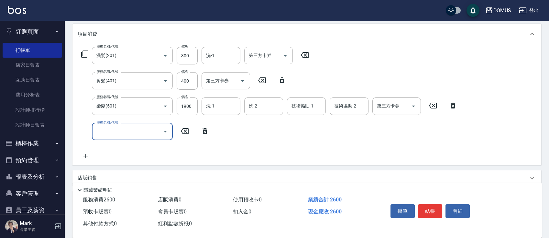
click at [205, 131] on icon at bounding box center [205, 131] width 16 height 8
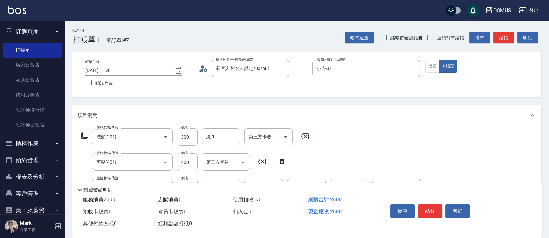
scroll to position [86, 0]
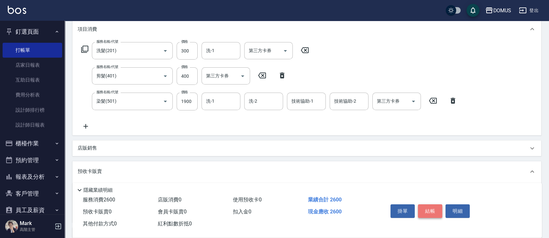
click at [422, 207] on button "結帳" at bounding box center [430, 211] width 24 height 14
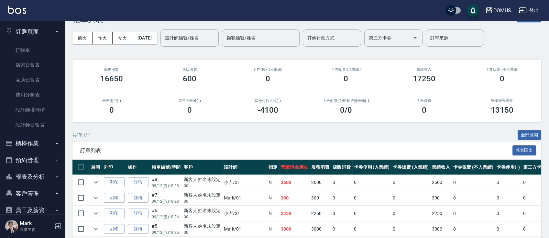
scroll to position [112, 0]
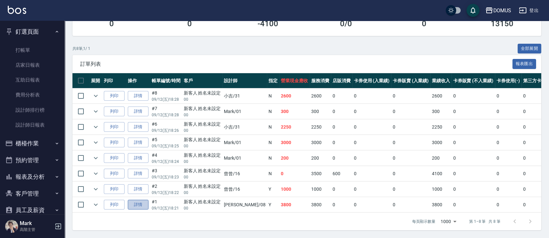
click at [137, 200] on link "詳情" at bounding box center [138, 205] width 21 height 10
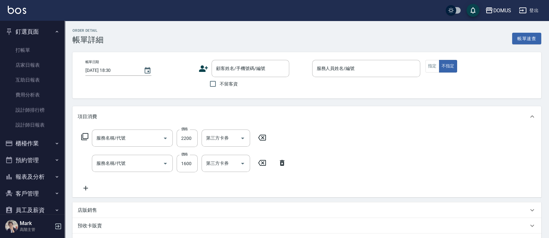
type input "[DATE] 18:21"
type input "小朱-08"
type input "380"
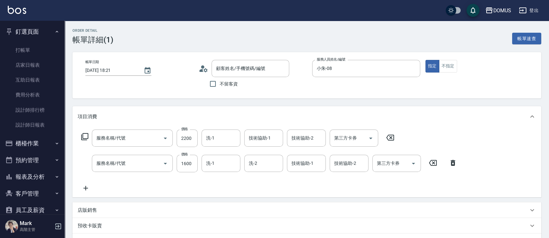
type input "黑曜光護中(633)"
type input "染髮(501)"
type input "新客人 姓名未設定/00/null"
click at [427, 66] on button "指定" at bounding box center [433, 66] width 14 height 13
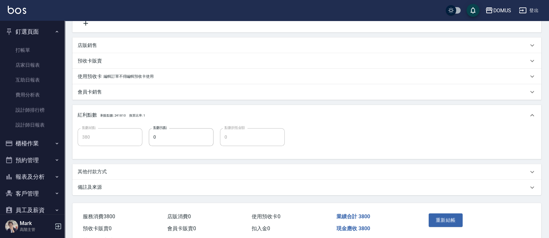
scroll to position [191, 0]
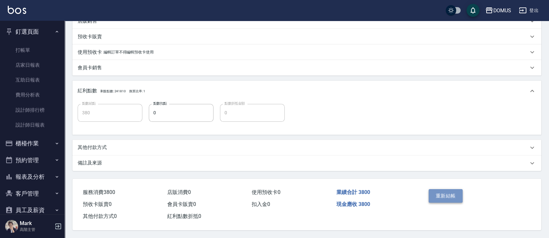
click at [456, 197] on button "重新結帳" at bounding box center [446, 196] width 34 height 14
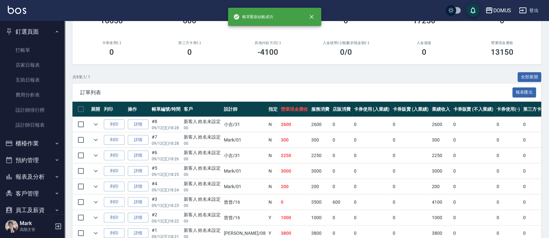
scroll to position [112, 0]
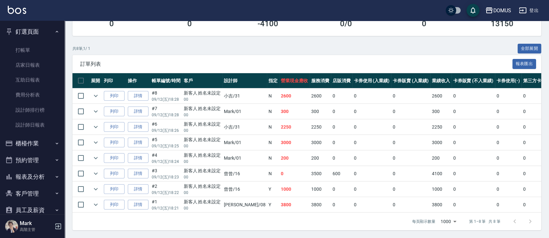
click at [196, 205] on p "00" at bounding box center [202, 208] width 37 height 6
click at [200, 198] on div "新客人 姓名未設定" at bounding box center [202, 201] width 37 height 7
click at [139, 200] on link "詳情" at bounding box center [138, 205] width 21 height 10
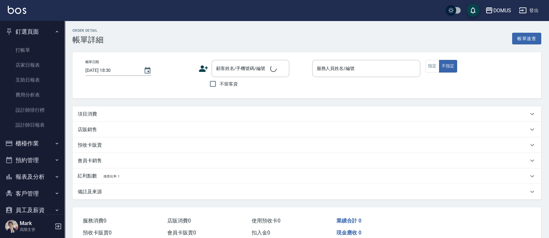
type input "[DATE] 18:21"
type input "小朱-08"
type input "380"
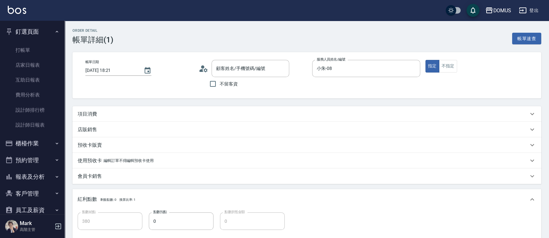
type input "新客人 姓名未設定/00/null"
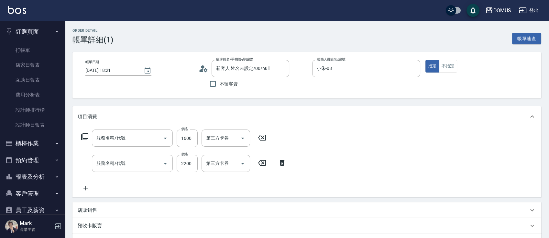
type input "染髮(501)"
type input "黑曜光護中(633)"
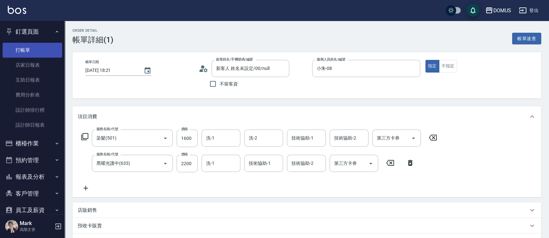
click at [35, 48] on link "打帳單" at bounding box center [33, 50] width 60 height 15
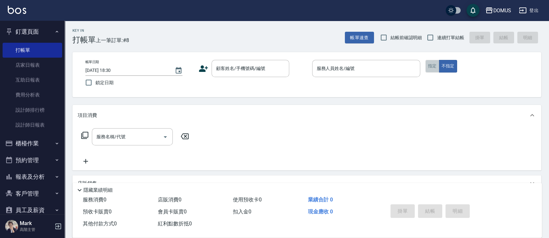
click at [430, 67] on button "指定" at bounding box center [433, 66] width 14 height 13
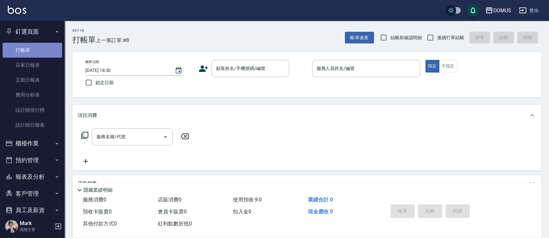
click at [46, 44] on link "打帳單" at bounding box center [33, 50] width 60 height 15
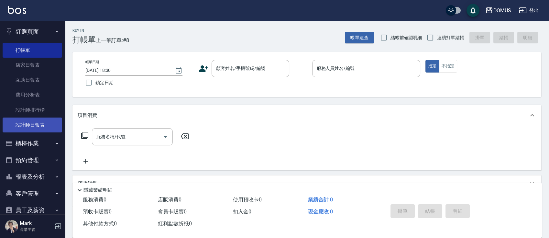
click at [41, 123] on link "設計師日報表" at bounding box center [33, 125] width 60 height 15
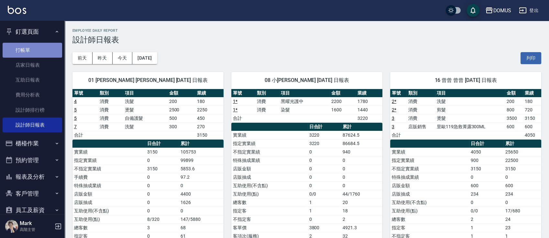
click at [34, 51] on link "打帳單" at bounding box center [33, 50] width 60 height 15
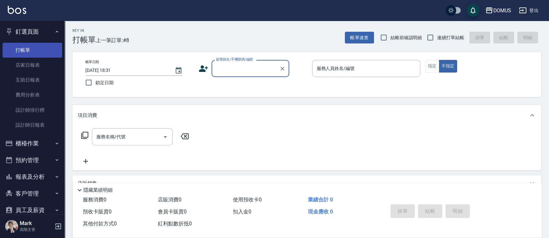
click at [36, 50] on link "打帳單" at bounding box center [33, 50] width 60 height 15
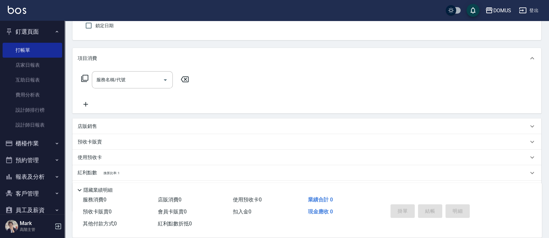
scroll to position [92, 0]
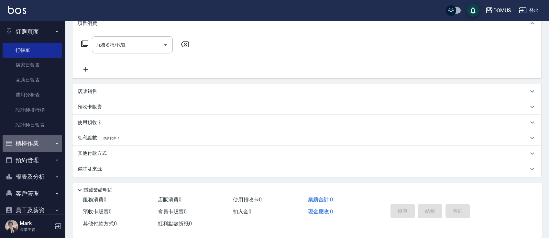
click at [34, 139] on button "櫃檯作業" at bounding box center [33, 143] width 60 height 17
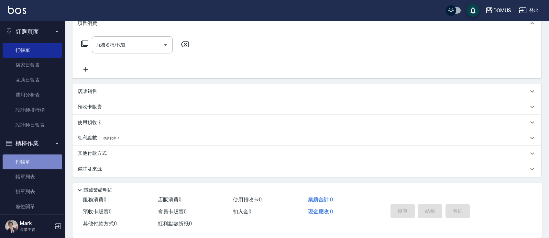
drag, startPoint x: 33, startPoint y: 161, endPoint x: 36, endPoint y: 160, distance: 3.4
click at [34, 161] on link "打帳單" at bounding box center [33, 161] width 60 height 15
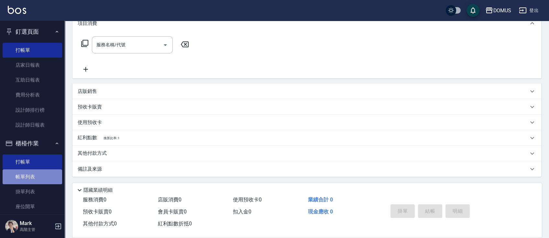
click at [34, 173] on link "帳單列表" at bounding box center [33, 176] width 60 height 15
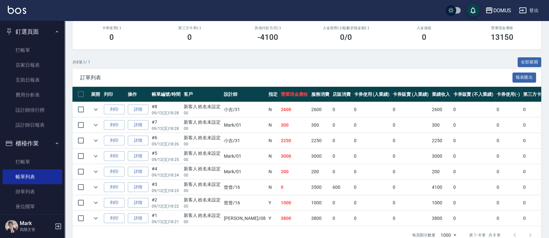
scroll to position [112, 0]
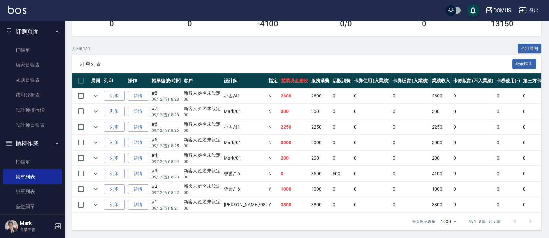
click at [144, 138] on link "詳情" at bounding box center [138, 143] width 21 height 10
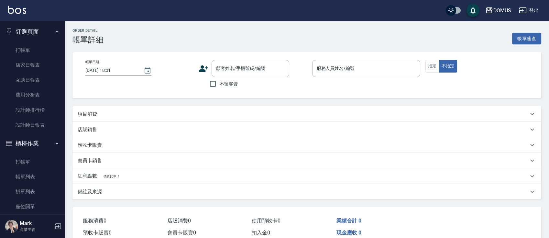
type input "[DATE] 18:25"
type input "Mark-01"
type input "300"
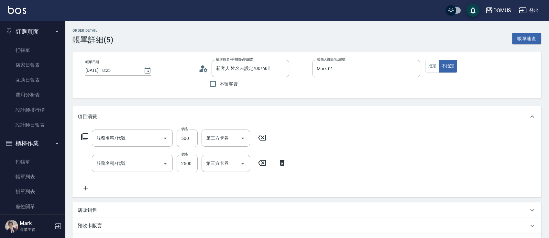
type input "新客人 姓名未設定/00/null"
type input "自備護髮(601)"
type input "燙髮(301)"
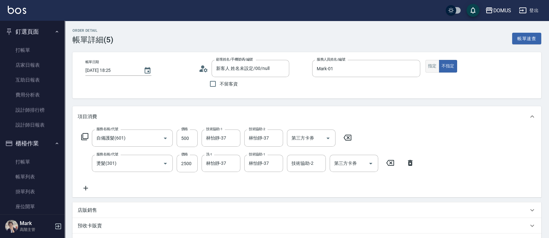
click at [434, 64] on button "指定" at bounding box center [433, 66] width 14 height 13
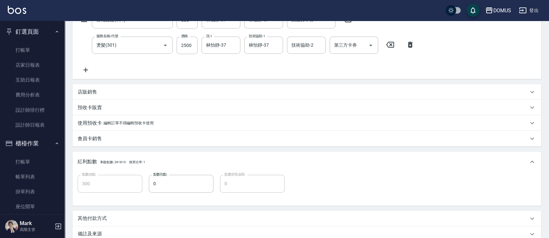
scroll to position [173, 0]
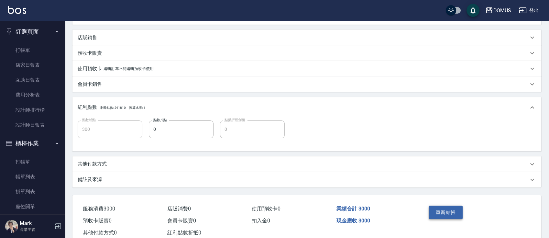
click at [443, 210] on button "重新結帳" at bounding box center [446, 213] width 34 height 14
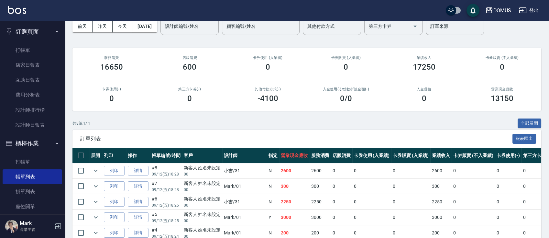
scroll to position [43, 0]
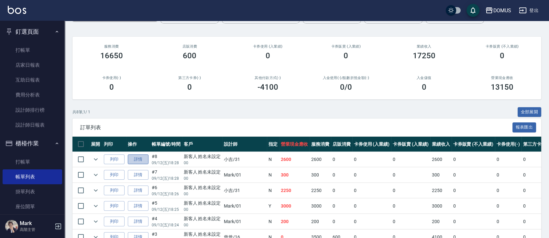
click at [142, 159] on link "詳情" at bounding box center [138, 159] width 21 height 10
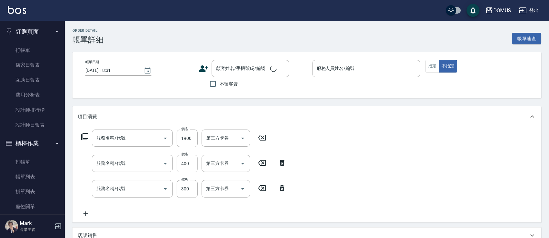
type input "[DATE] 18:28"
type input "小吉-31"
type input "260"
type input "染髮(501)"
type input "剪髮(401)"
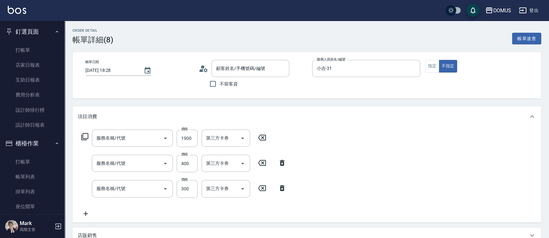
type input "洗髮(201)"
type input "新客人 姓名未設定/00/null"
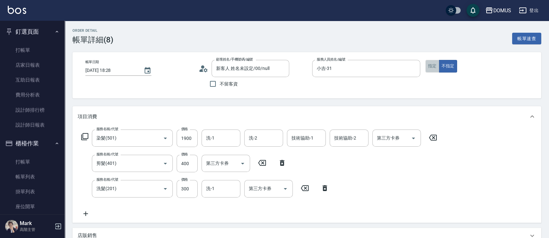
click at [429, 67] on button "指定" at bounding box center [433, 66] width 14 height 13
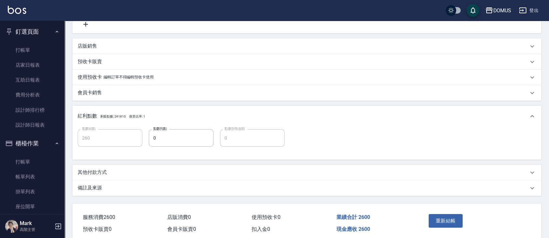
scroll to position [216, 0]
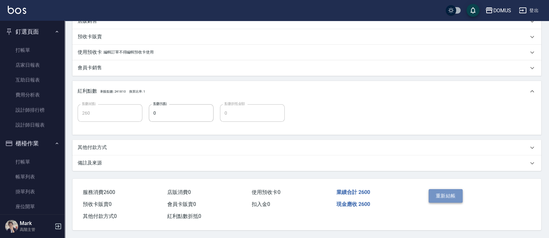
click at [440, 192] on button "重新結帳" at bounding box center [446, 196] width 34 height 14
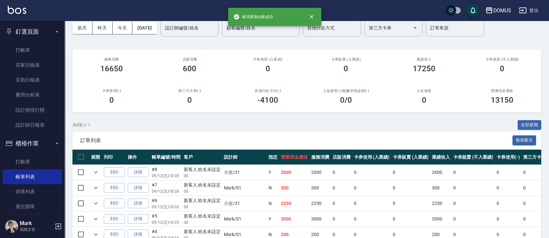
scroll to position [43, 0]
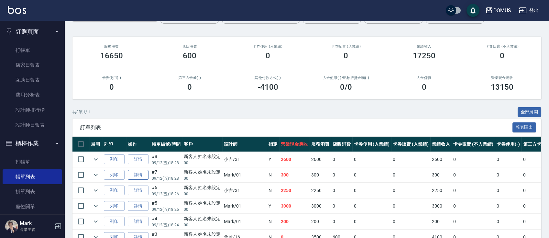
click at [140, 174] on link "詳情" at bounding box center [138, 175] width 21 height 10
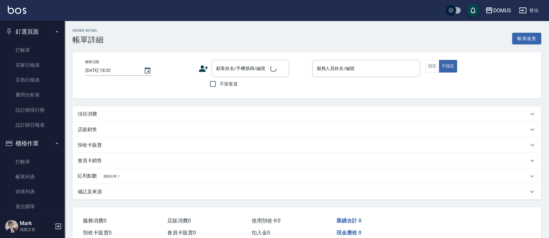
type input "[DATE] 18:28"
type input "Mark-01"
type input "30"
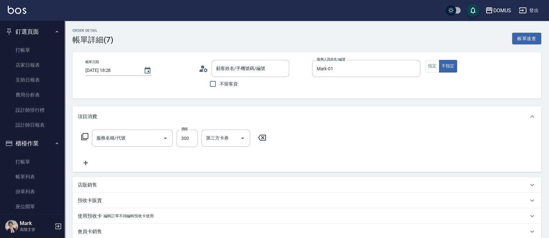
type input "洗髮(201)"
type input "新客人 姓名未設定/00/null"
click at [433, 62] on button "指定" at bounding box center [433, 66] width 14 height 13
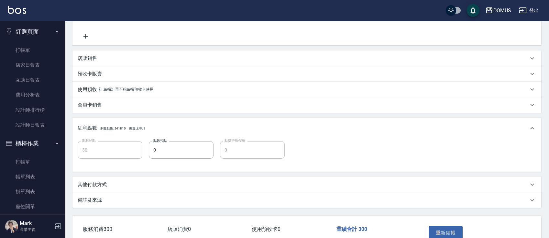
scroll to position [166, 0]
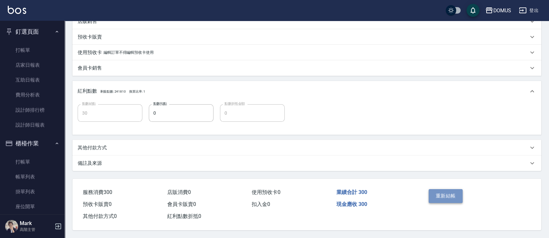
click at [441, 195] on button "重新結帳" at bounding box center [446, 196] width 34 height 14
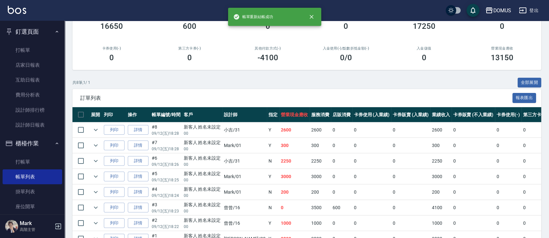
scroll to position [86, 0]
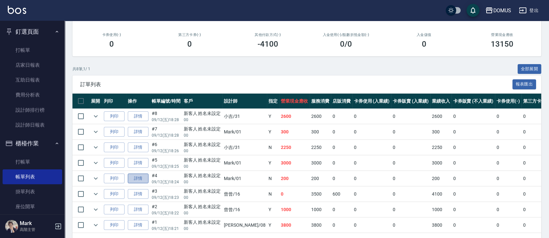
click at [132, 178] on link "詳情" at bounding box center [138, 179] width 21 height 10
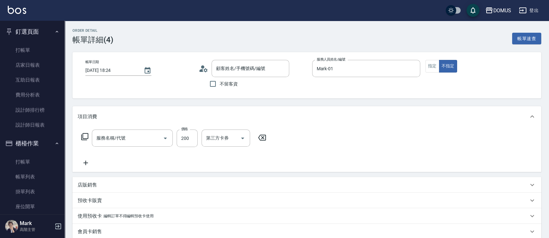
type input "[DATE] 18:24"
type input "Mark-01"
type input "20"
type input "新客人 姓名未設定/00/null"
type input "洗髮(201)"
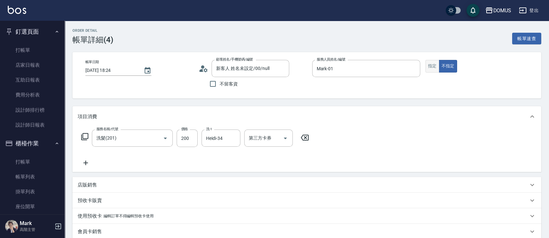
click at [433, 63] on button "指定" at bounding box center [433, 66] width 14 height 13
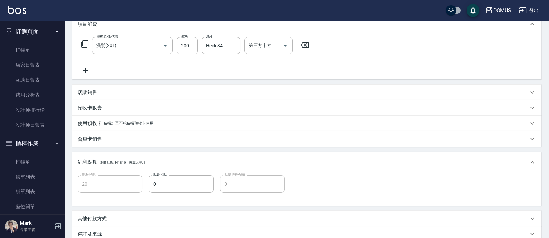
scroll to position [166, 0]
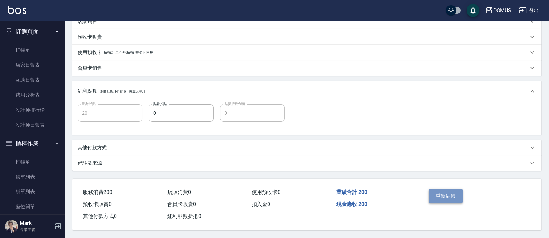
click at [445, 197] on button "重新結帳" at bounding box center [446, 196] width 34 height 14
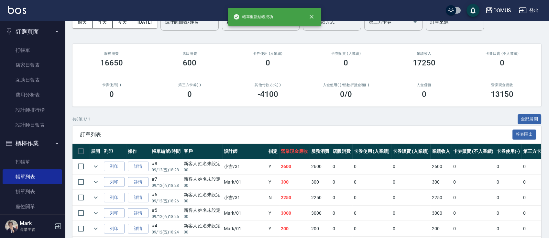
scroll to position [86, 0]
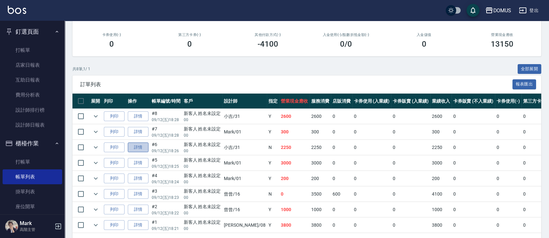
click at [139, 143] on link "詳情" at bounding box center [138, 147] width 21 height 10
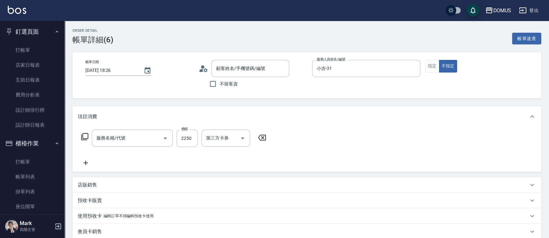
type input "[DATE] 18:26"
type input "小吉-31"
type input "220"
type input "鉑金M(618)"
type input "新客人 姓名未設定/00/null"
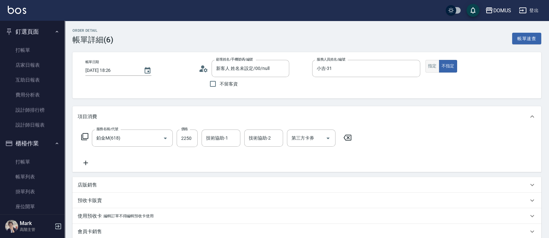
click at [433, 66] on button "指定" at bounding box center [433, 66] width 14 height 13
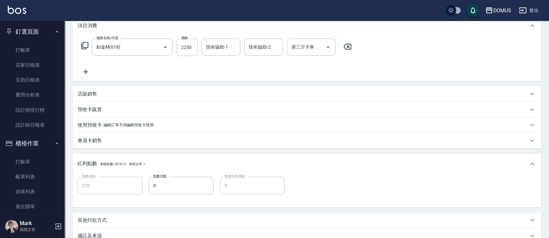
scroll to position [166, 0]
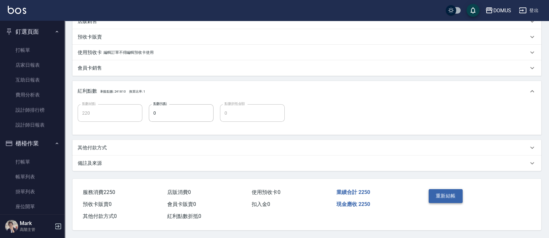
click at [449, 191] on button "重新結帳" at bounding box center [446, 196] width 34 height 14
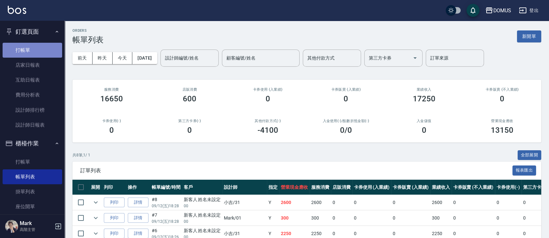
click at [44, 47] on link "打帳單" at bounding box center [33, 50] width 60 height 15
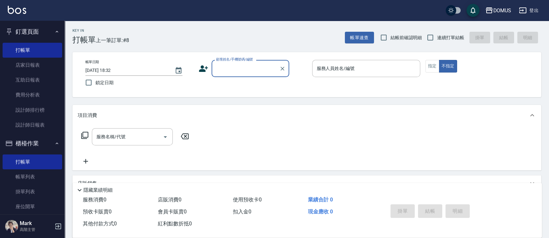
click at [233, 67] on input "顧客姓名/手機號碼/編號" at bounding box center [246, 68] width 62 height 11
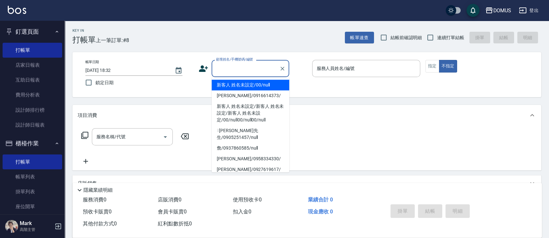
click at [243, 84] on li "新客人 姓名未設定/00/null" at bounding box center [251, 85] width 78 height 11
type input "新客人 姓名未設定/00/null"
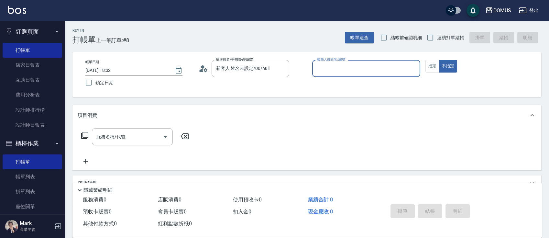
click at [337, 69] on input "服務人員姓名/編號" at bounding box center [366, 68] width 102 height 11
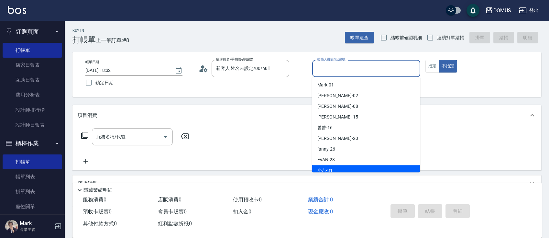
click at [346, 170] on div "小吉 -31" at bounding box center [366, 170] width 108 height 11
type input "小吉-31"
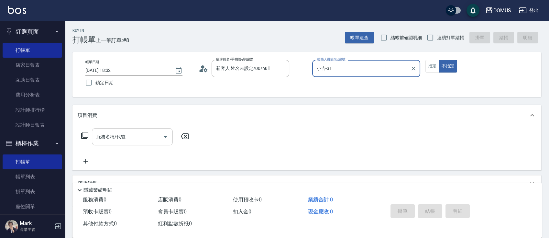
click at [138, 135] on input "服務名稱/代號" at bounding box center [127, 136] width 65 height 11
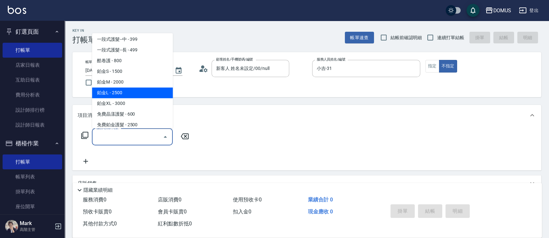
scroll to position [388, 0]
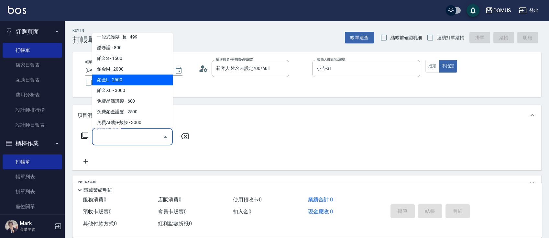
click at [134, 80] on span "鉑金L - 2500" at bounding box center [132, 79] width 81 height 11
type input "鉑金L(619)"
type input "250"
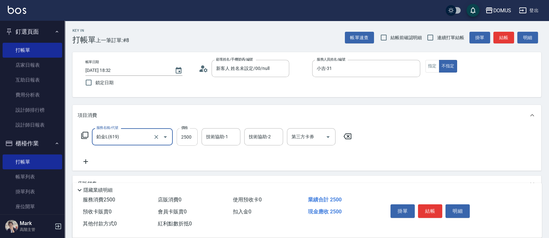
click at [194, 141] on input "2500" at bounding box center [187, 136] width 21 height 17
type input "2"
type input "0"
type input "22"
type input "20"
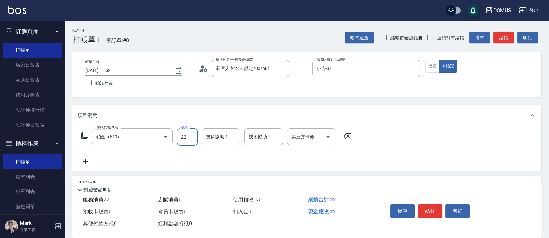
type input "225"
type input "220"
type input "2250"
type input "22500"
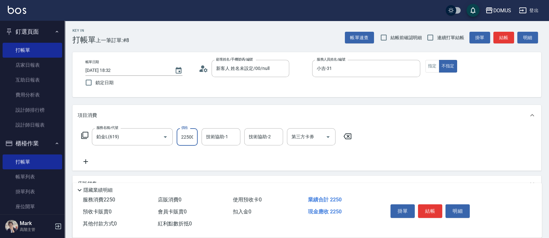
scroll to position [0, 0]
type input "220"
type input "2250"
click at [317, 156] on div "服務名稱/代號 鉑金L(619) 服務名稱/代號 價格 2250 價格 技術協助-1 技術協助-1 技術協助-2 技術協助-2 第三方卡券 第三方卡券" at bounding box center [217, 146] width 278 height 37
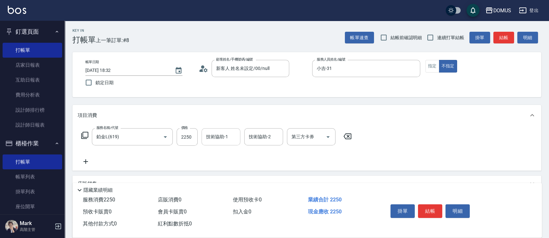
click at [222, 137] on input "技術協助-1" at bounding box center [221, 136] width 33 height 11
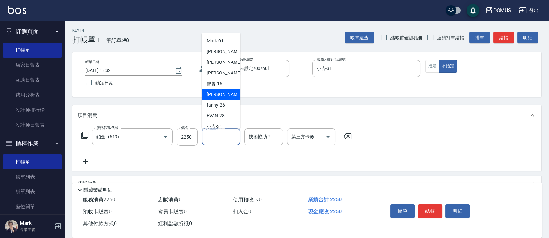
click at [228, 94] on div "[PERSON_NAME] -20" at bounding box center [221, 94] width 39 height 11
type input "小宸-20"
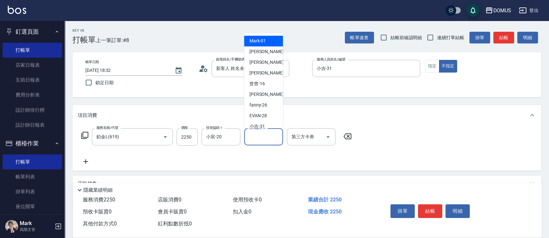
click at [267, 138] on input "技術協助-2" at bounding box center [263, 136] width 33 height 11
click at [265, 91] on div "[PERSON_NAME] -20" at bounding box center [263, 94] width 39 height 11
type input "小宸-20"
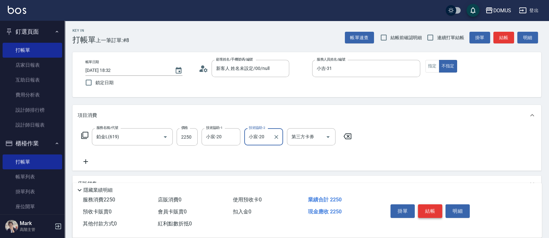
click at [428, 212] on button "結帳" at bounding box center [430, 211] width 24 height 14
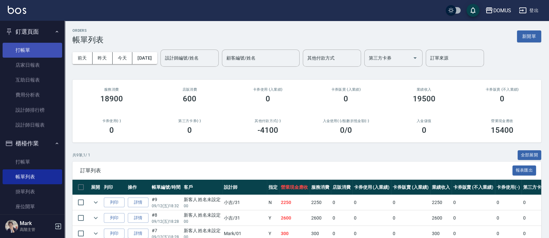
click at [26, 50] on link "打帳單" at bounding box center [33, 50] width 60 height 15
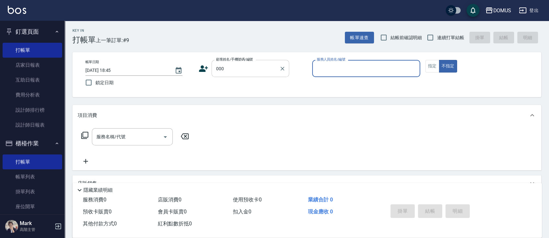
type input "無名字/000/null"
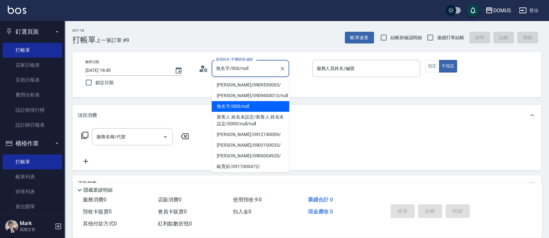
click at [251, 72] on input "無名字/000/null" at bounding box center [246, 68] width 62 height 11
click at [285, 69] on icon "Clear" at bounding box center [282, 68] width 6 height 6
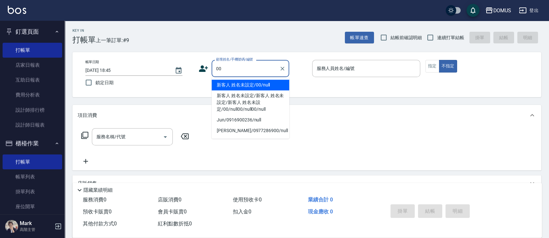
type input "新客人 姓名未設定/00/null"
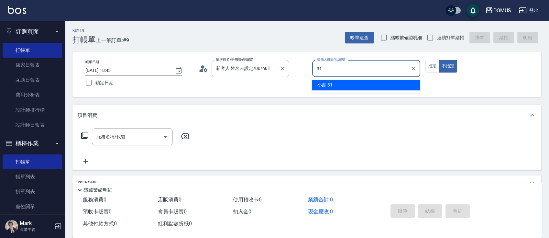
type input "小吉-31"
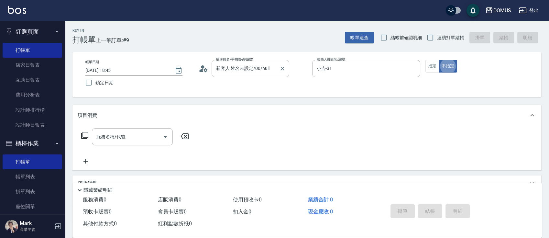
type button "false"
click at [433, 64] on button "指定" at bounding box center [433, 66] width 14 height 13
click at [113, 134] on div "服務名稱/代號 服務名稱/代號" at bounding box center [132, 136] width 81 height 17
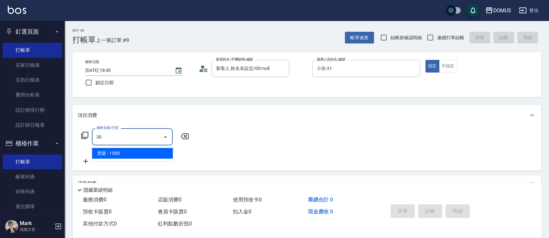
type input "3"
type input "501"
type input "100"
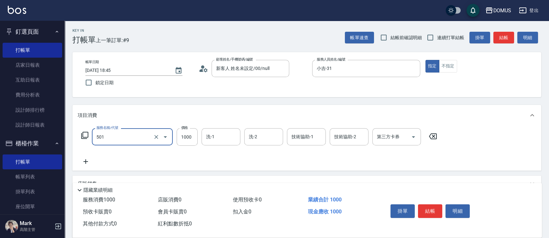
type input "染髮(501)"
type input "0"
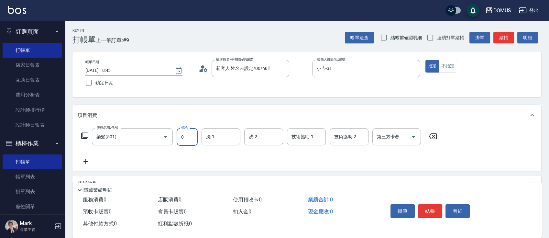
type input "22"
type input "20"
type input "224"
type input "220"
type input "2245"
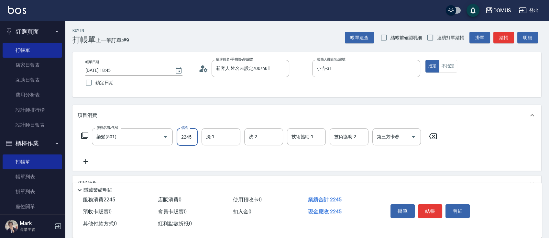
type input "2240"
type input "22450"
click at [186, 139] on input "22450" at bounding box center [187, 136] width 21 height 17
type input "240"
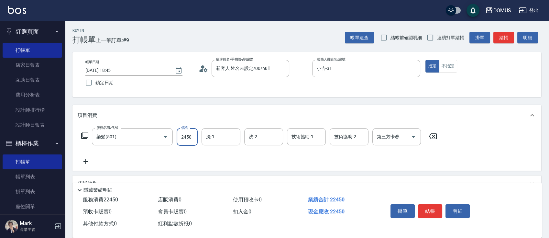
scroll to position [0, 0]
type input "2450"
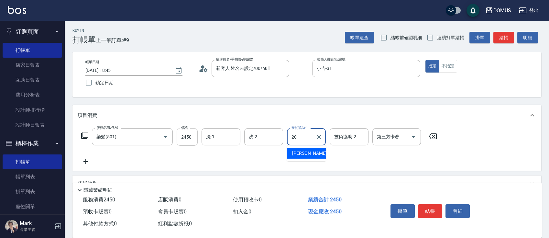
type input "小宸-20"
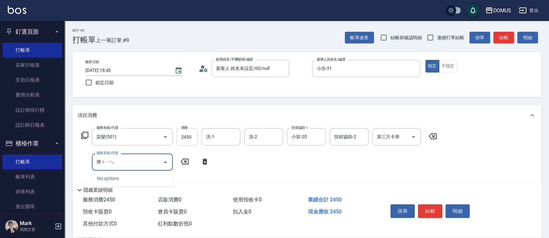
type input "鉑金"
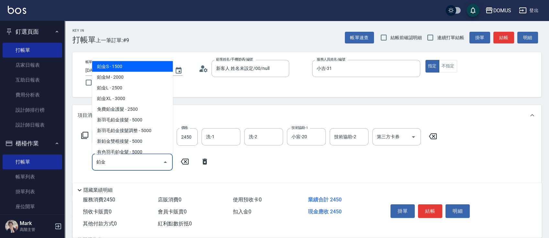
click at [155, 64] on span "鉑金S - 1500" at bounding box center [132, 66] width 81 height 11
type input "390"
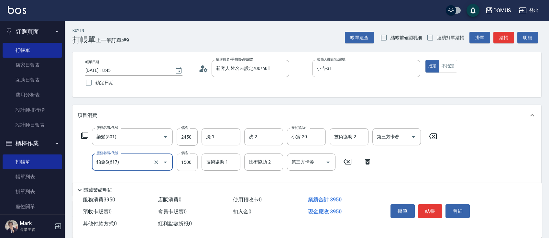
type input "鉑金S(617)"
click at [182, 164] on input "1500" at bounding box center [187, 161] width 21 height 17
click at [217, 163] on input "技術協助-1" at bounding box center [221, 161] width 33 height 11
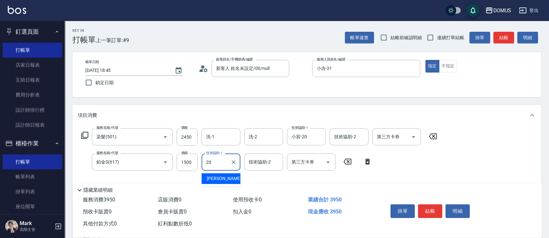
type input "小宸-20"
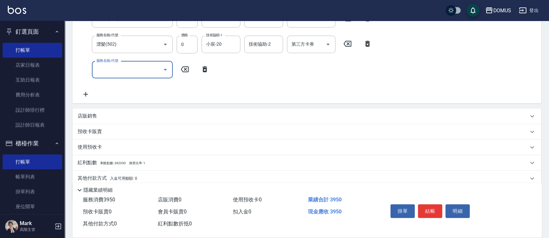
scroll to position [124, 0]
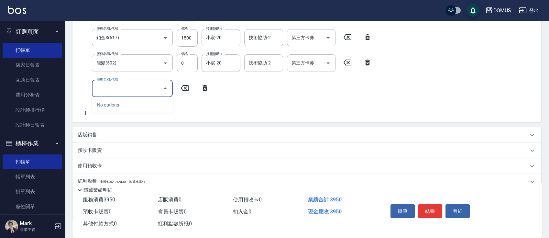
click at [207, 91] on icon at bounding box center [205, 88] width 16 height 8
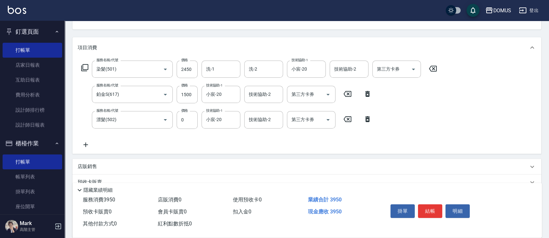
scroll to position [81, 0]
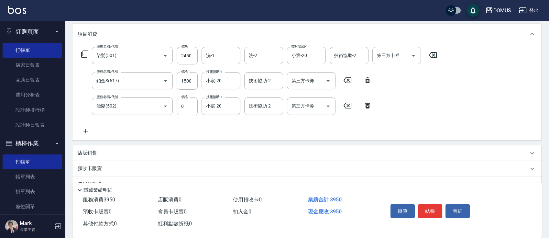
click at [96, 153] on p "店販銷售" at bounding box center [87, 153] width 19 height 7
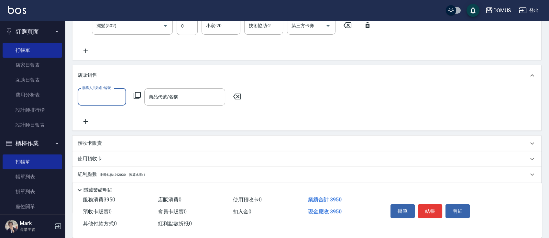
scroll to position [168, 0]
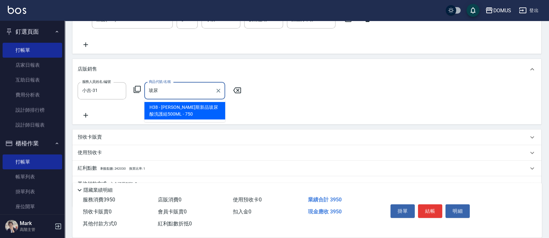
click at [198, 110] on span "H38 - [PERSON_NAME]斯新品玻尿酸洗護組500ML - 750" at bounding box center [184, 110] width 81 height 17
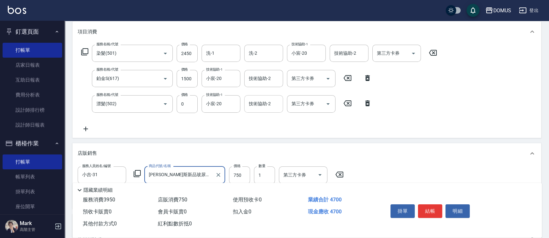
scroll to position [81, 0]
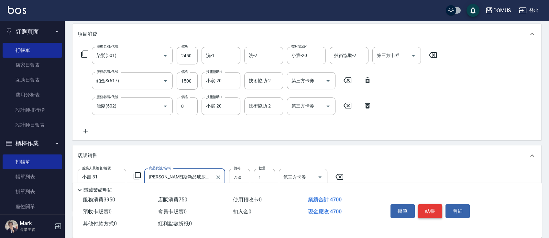
click at [436, 209] on button "結帳" at bounding box center [430, 211] width 24 height 14
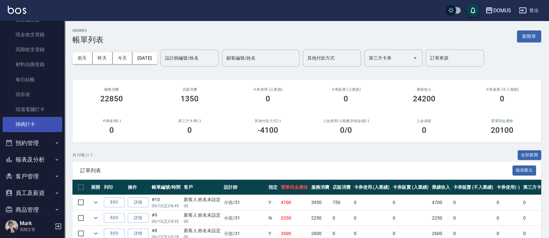
scroll to position [216, 0]
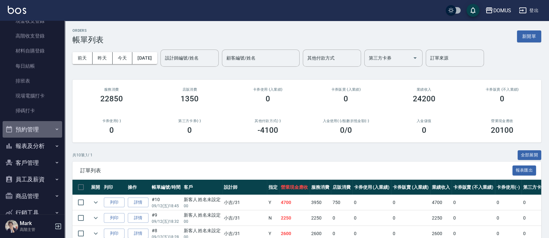
click at [35, 125] on button "預約管理" at bounding box center [33, 129] width 60 height 17
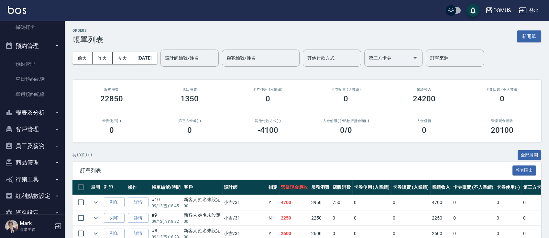
scroll to position [302, 0]
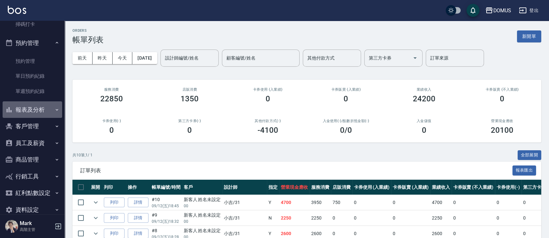
click at [39, 113] on button "報表及分析" at bounding box center [33, 109] width 60 height 17
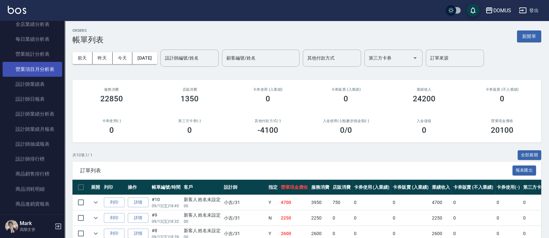
scroll to position [561, 0]
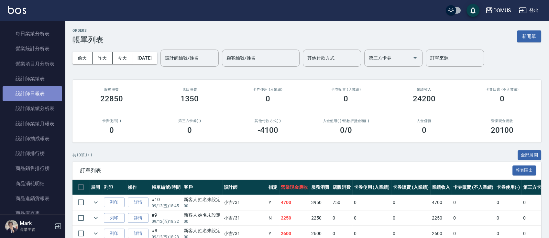
click at [37, 90] on link "設計師日報表" at bounding box center [33, 93] width 60 height 15
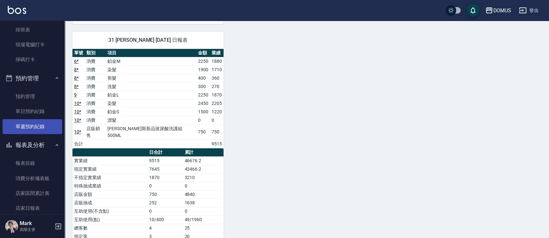
scroll to position [259, 0]
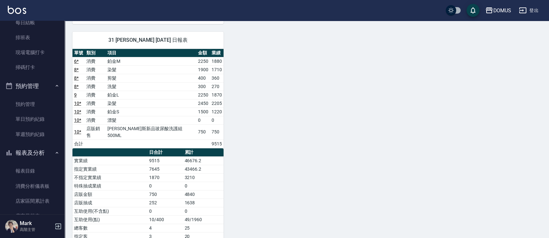
click at [27, 88] on button "預約管理" at bounding box center [33, 86] width 60 height 17
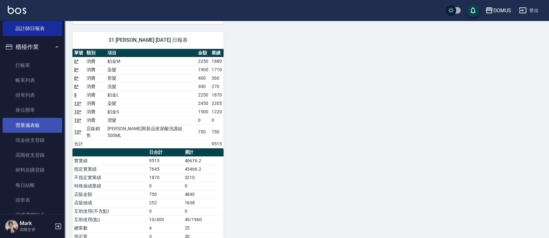
scroll to position [43, 0]
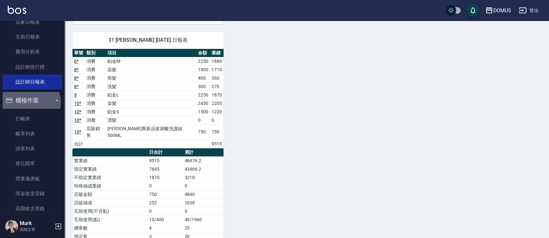
click at [30, 102] on button "櫃檯作業" at bounding box center [33, 100] width 60 height 17
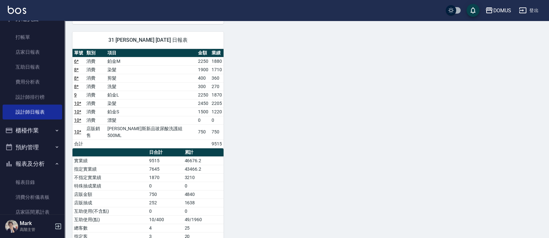
scroll to position [0, 0]
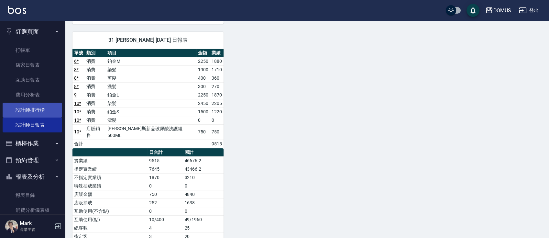
click at [23, 111] on link "設計師排行榜" at bounding box center [33, 110] width 60 height 15
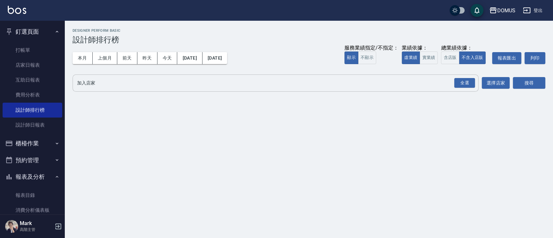
click at [420, 77] on input "加入店家" at bounding box center [270, 82] width 390 height 11
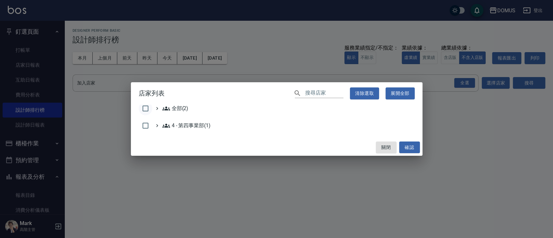
click at [144, 106] on input "checkbox" at bounding box center [146, 109] width 14 height 14
click at [415, 149] on button "確認" at bounding box center [409, 147] width 21 height 12
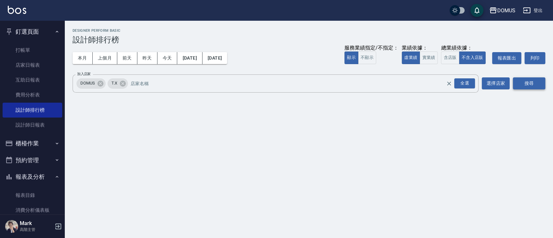
click at [527, 79] on button "搜尋" at bounding box center [528, 83] width 32 height 12
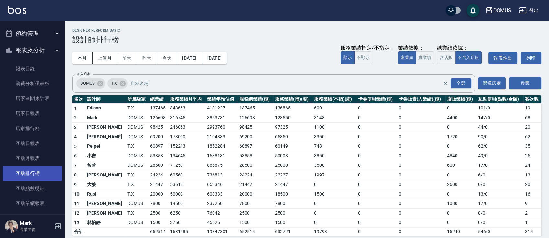
scroll to position [129, 0]
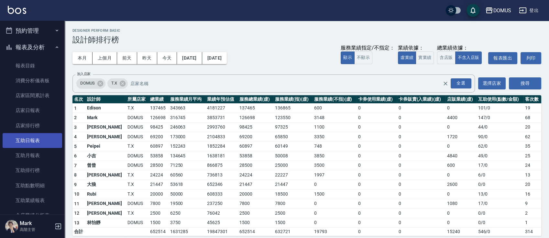
click at [42, 135] on link "互助日報表" at bounding box center [33, 140] width 60 height 15
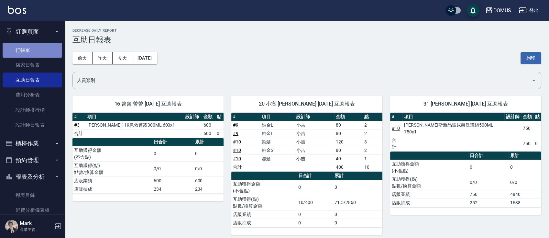
click at [38, 49] on link "打帳單" at bounding box center [33, 50] width 60 height 15
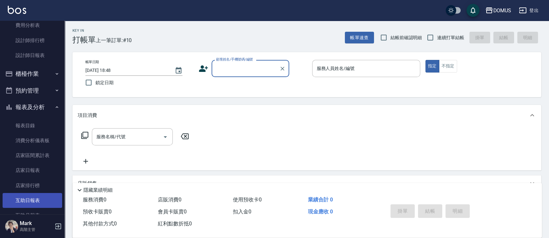
scroll to position [129, 0]
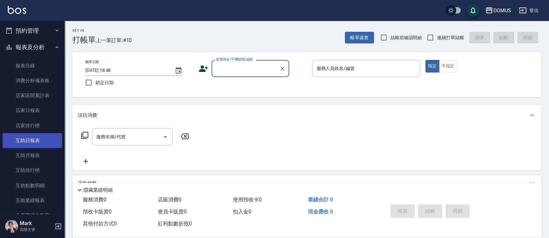
click at [36, 142] on link "互助日報表" at bounding box center [33, 140] width 60 height 15
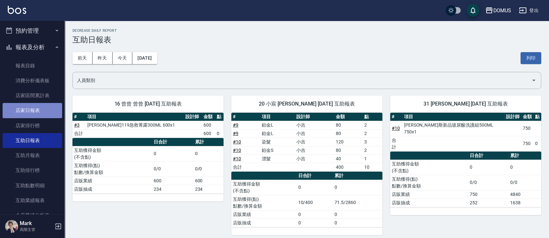
click at [38, 106] on link "店家日報表" at bounding box center [33, 110] width 60 height 15
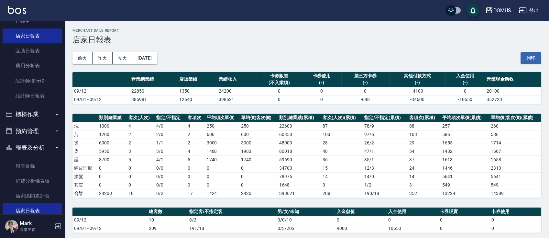
scroll to position [43, 0]
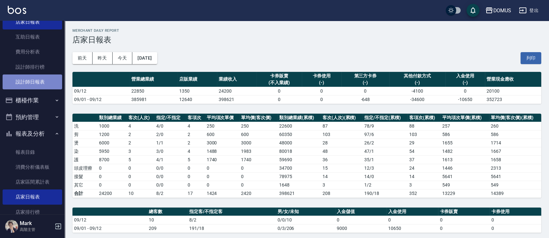
click at [38, 87] on link "設計師日報表" at bounding box center [33, 81] width 60 height 15
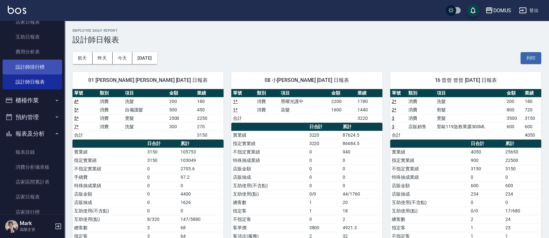
click at [17, 66] on link "設計師排行榜" at bounding box center [33, 67] width 60 height 15
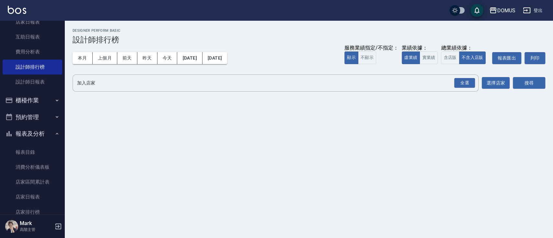
click at [34, 90] on ul "打帳單 店家日報表 互助日報表 費用分析表 設計師排行榜 設計師日報表" at bounding box center [33, 44] width 60 height 95
click at [33, 61] on link "設計師排行榜" at bounding box center [33, 67] width 60 height 15
click at [34, 75] on link "設計師日報表" at bounding box center [33, 81] width 60 height 15
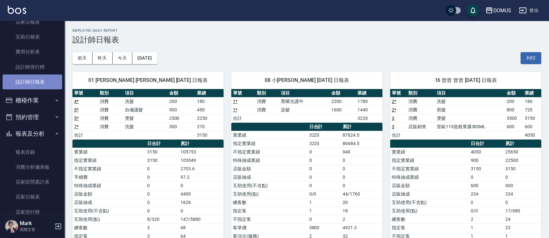
drag, startPoint x: 34, startPoint y: 75, endPoint x: 36, endPoint y: 78, distance: 4.4
click at [36, 78] on link "設計師日報表" at bounding box center [33, 81] width 60 height 15
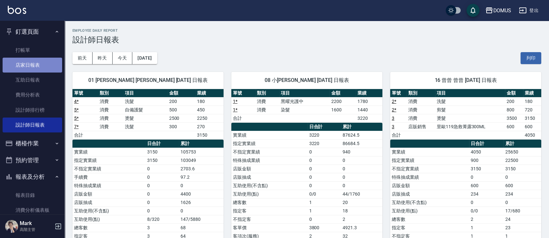
click at [39, 63] on link "店家日報表" at bounding box center [33, 65] width 60 height 15
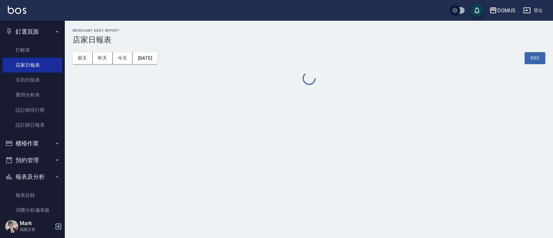
click at [36, 39] on button "釘選頁面" at bounding box center [33, 31] width 60 height 17
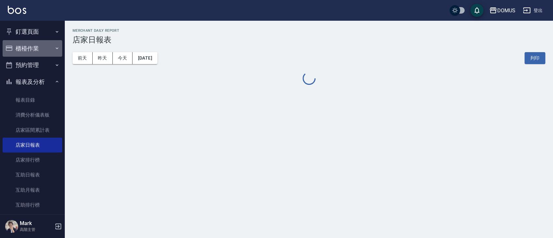
click at [44, 50] on button "櫃檯作業" at bounding box center [33, 48] width 60 height 17
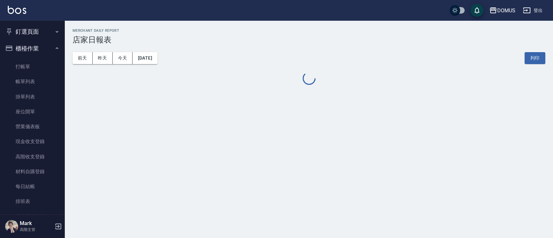
click at [36, 29] on button "釘選頁面" at bounding box center [33, 31] width 60 height 17
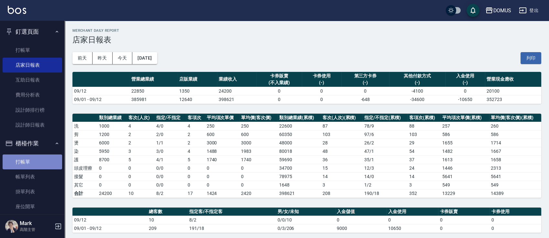
click at [40, 166] on link "打帳單" at bounding box center [33, 161] width 60 height 15
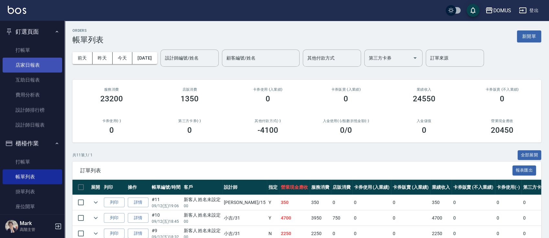
click at [41, 66] on link "店家日報表" at bounding box center [33, 65] width 60 height 15
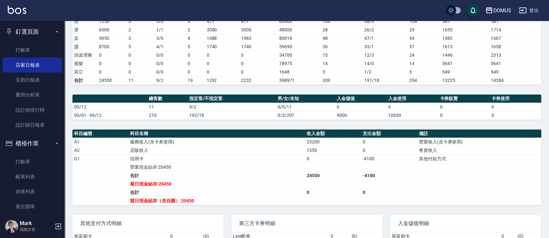
scroll to position [197, 0]
